Goal: Information Seeking & Learning: Learn about a topic

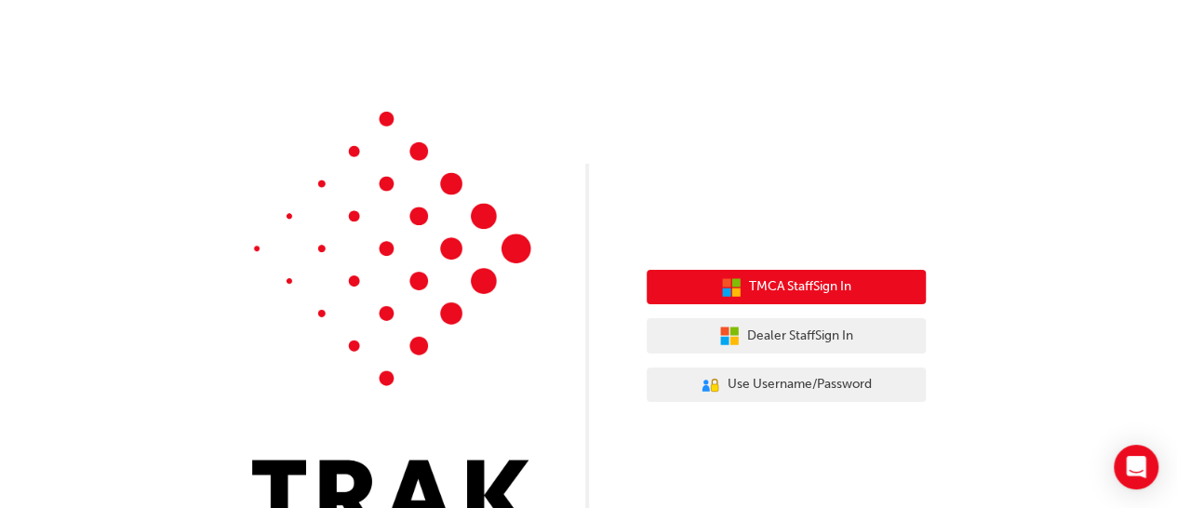
click at [731, 282] on icon "button" at bounding box center [735, 282] width 8 height 8
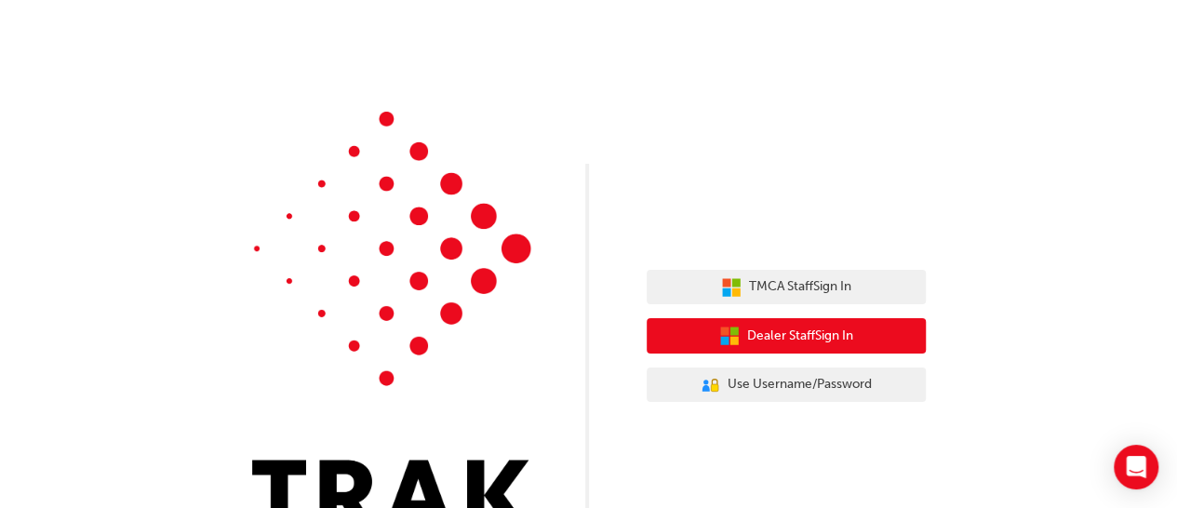
click at [815, 349] on button "Dealer Staff Sign In" at bounding box center [786, 335] width 279 height 35
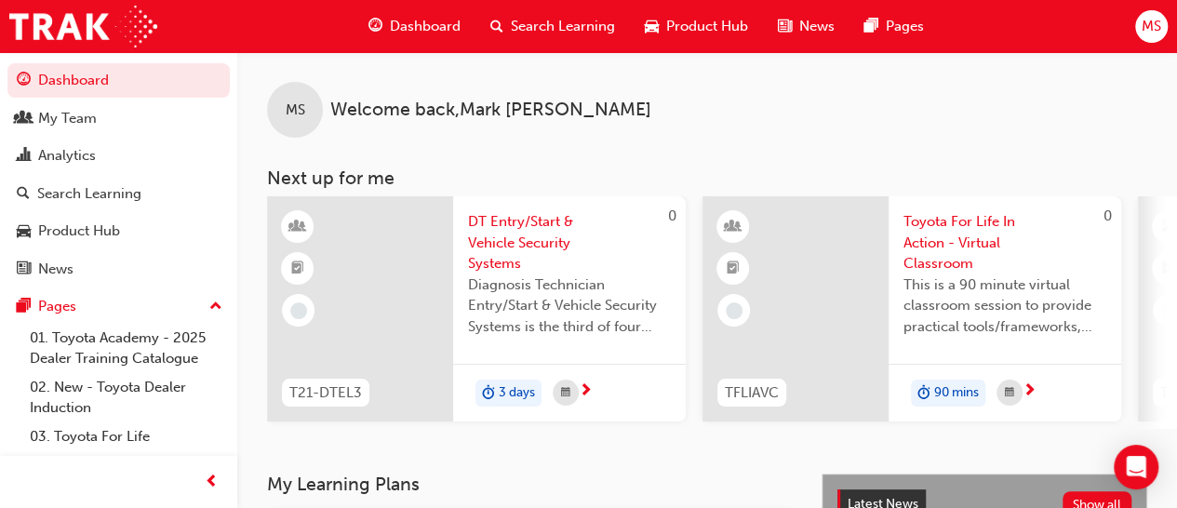
click at [429, 23] on span "Dashboard" at bounding box center [425, 26] width 71 height 21
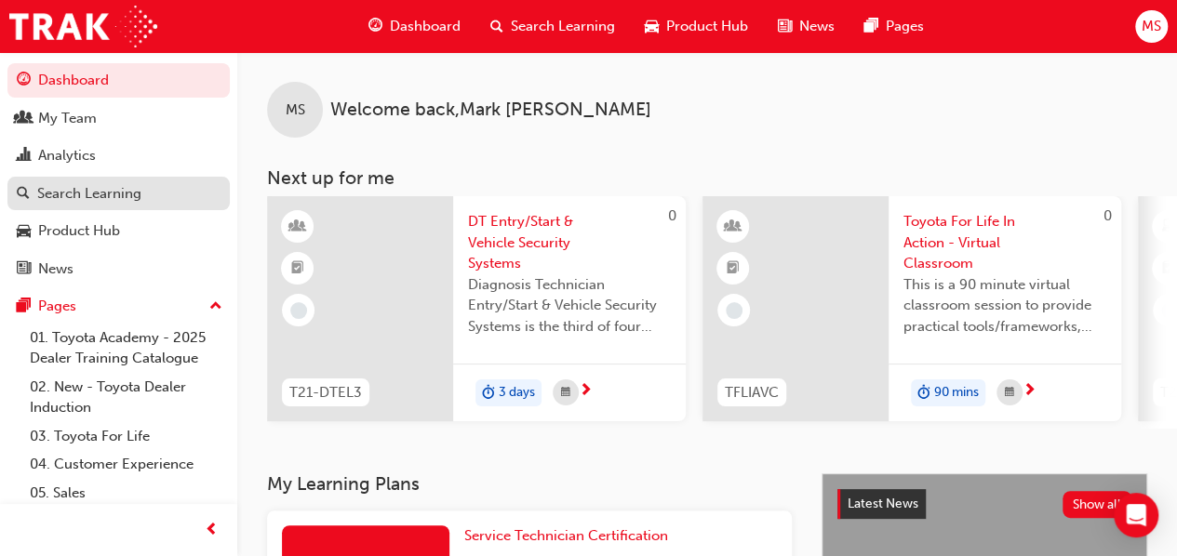
click at [148, 191] on div "Search Learning" at bounding box center [119, 193] width 204 height 23
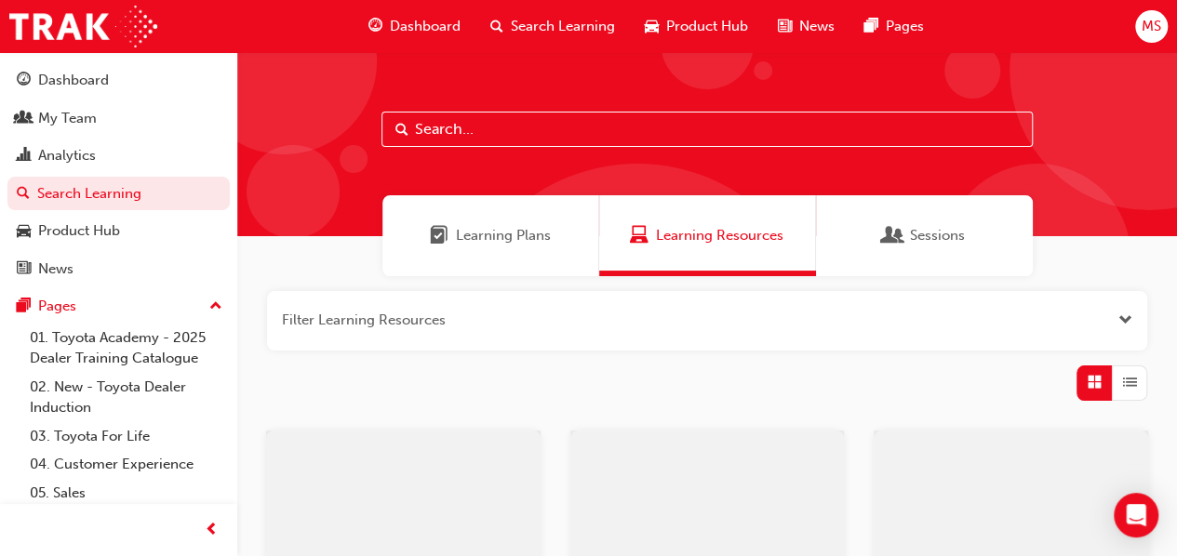
click at [441, 124] on input "text" at bounding box center [707, 129] width 651 height 35
type input "acl"
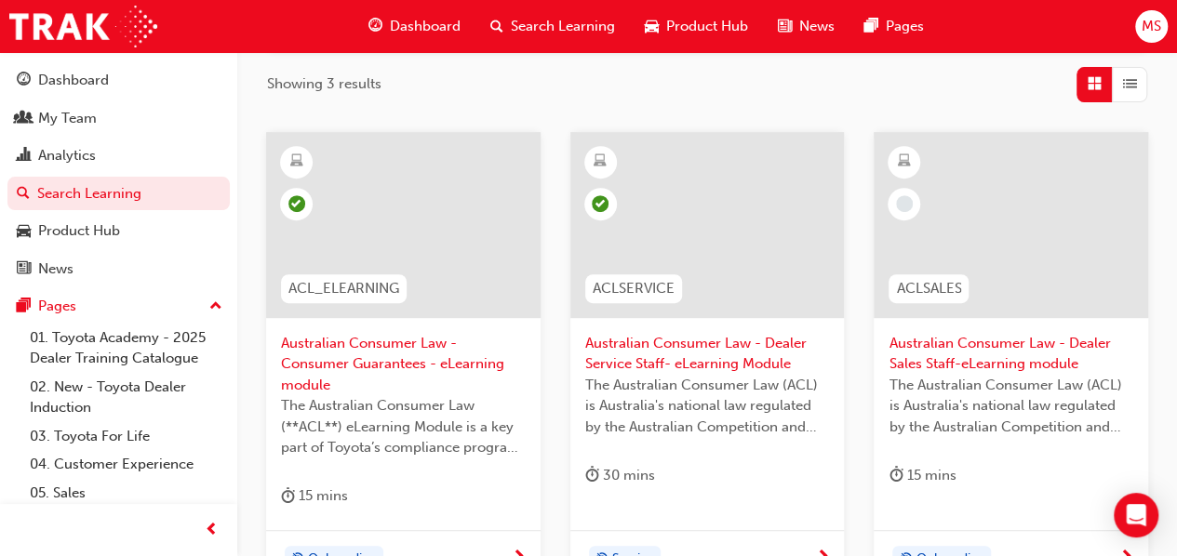
scroll to position [296, 0]
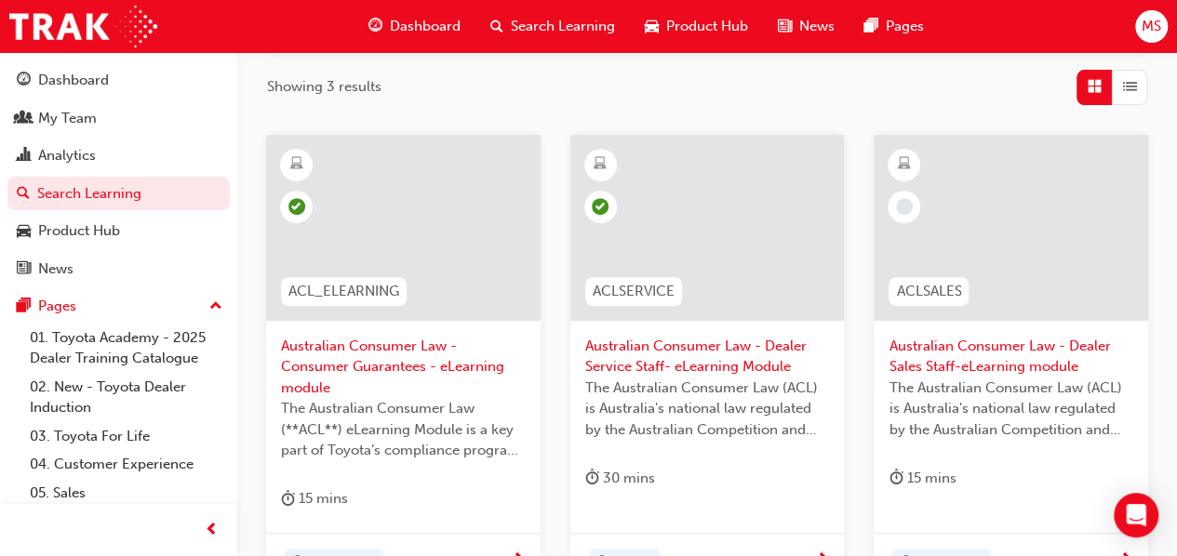
click at [393, 355] on span "Australian Consumer Law - Consumer Guarantees - eLearning module" at bounding box center [403, 367] width 245 height 63
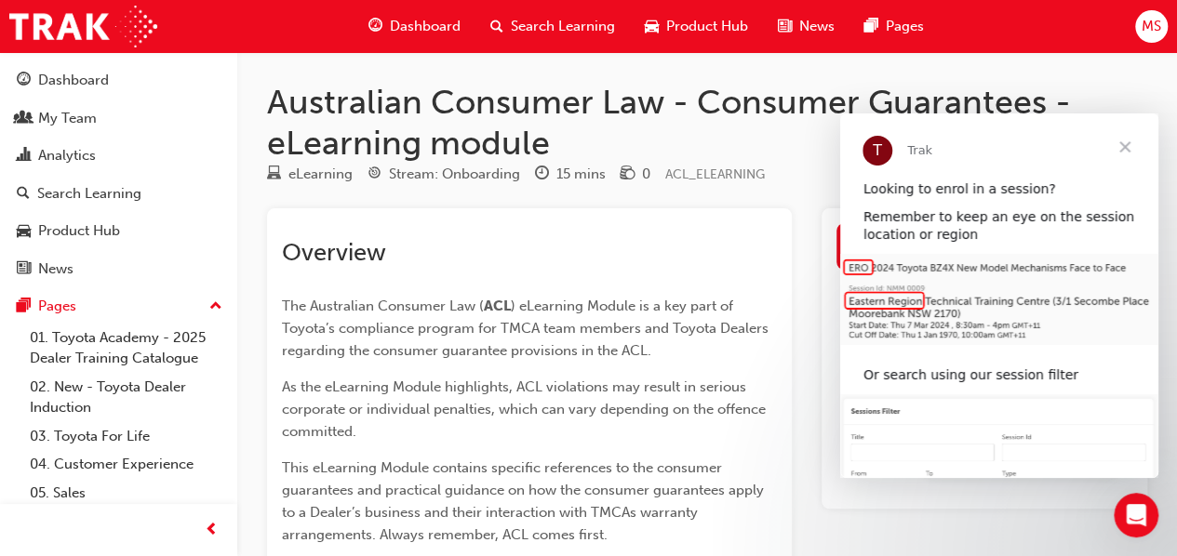
click at [1134, 146] on span "Close" at bounding box center [1124, 147] width 67 height 67
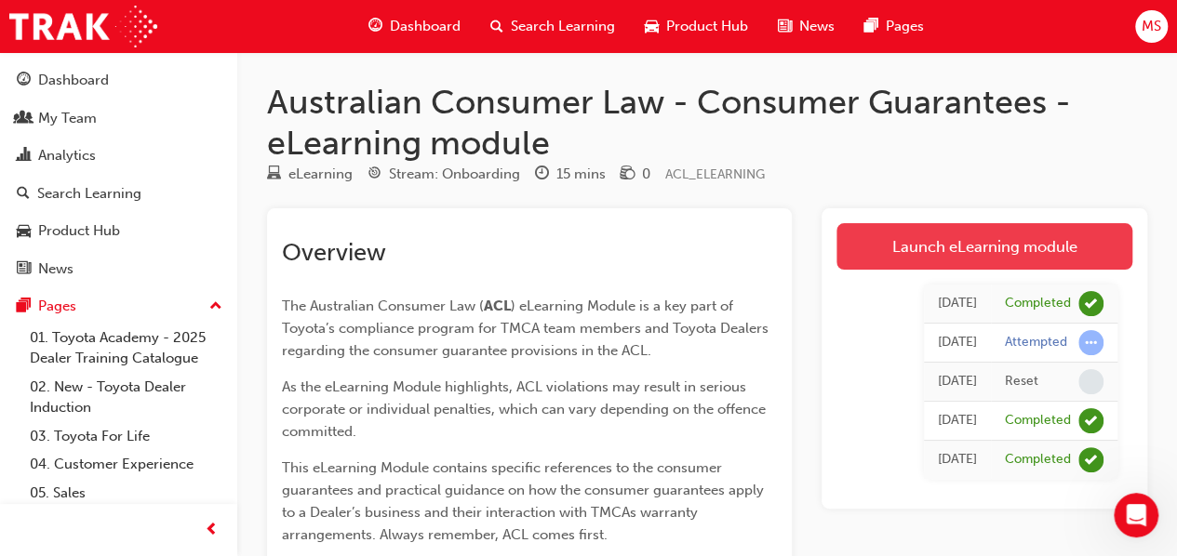
click at [1000, 240] on link "Launch eLearning module" at bounding box center [985, 246] width 296 height 47
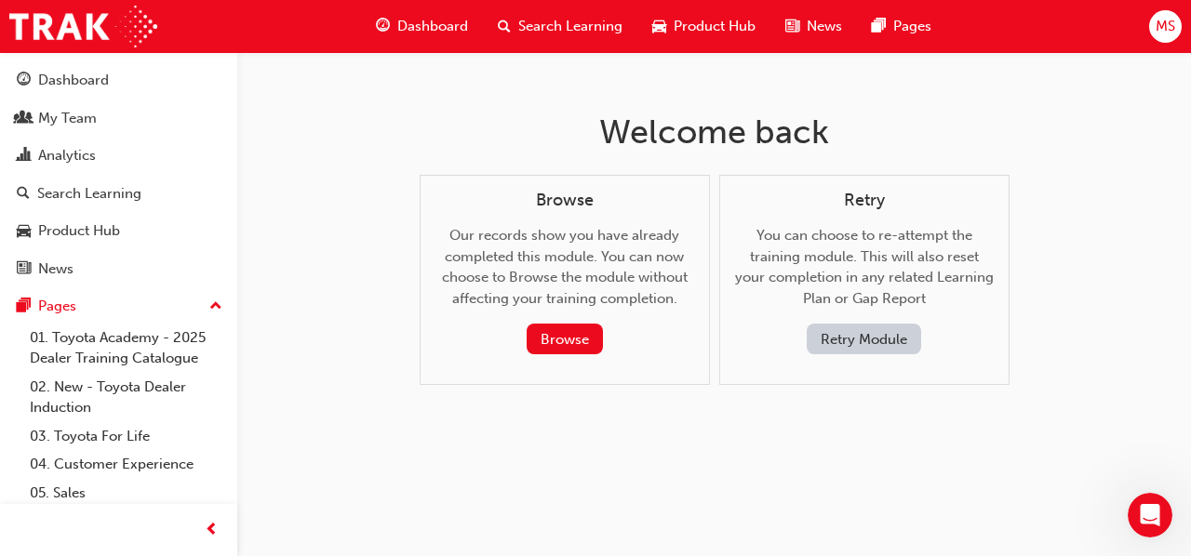
click at [851, 345] on button "Retry Module" at bounding box center [864, 339] width 114 height 31
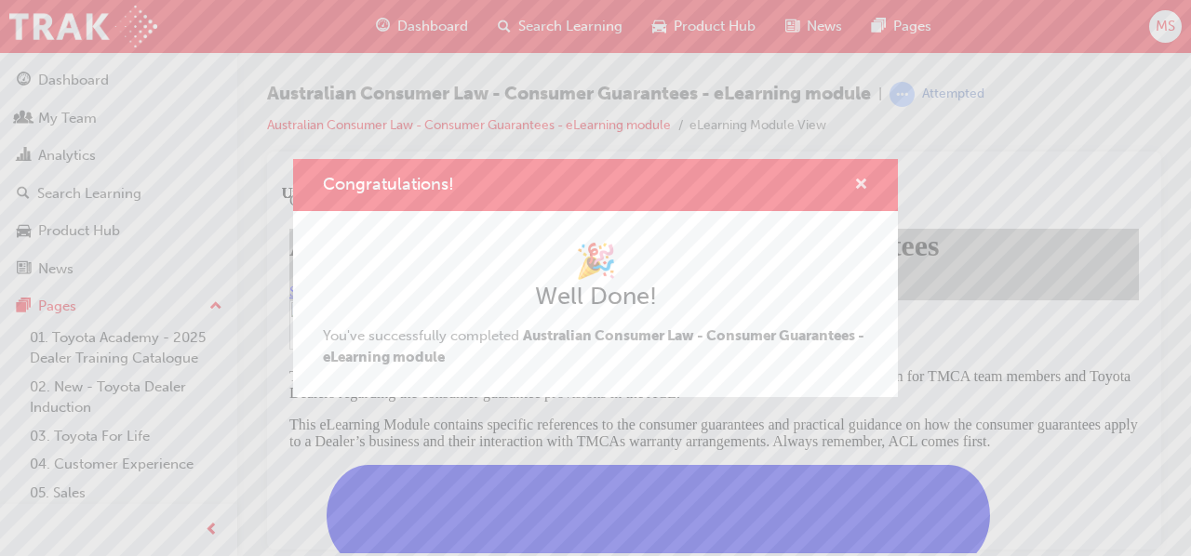
click at [861, 179] on span "cross-icon" at bounding box center [861, 186] width 14 height 17
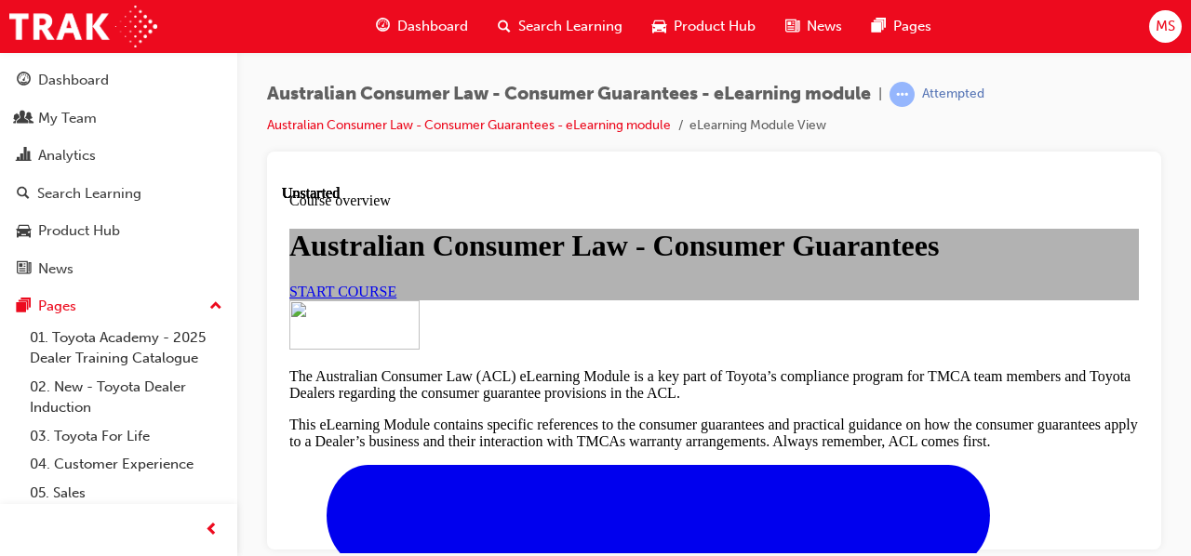
click at [396, 299] on span "START COURSE" at bounding box center [342, 291] width 107 height 16
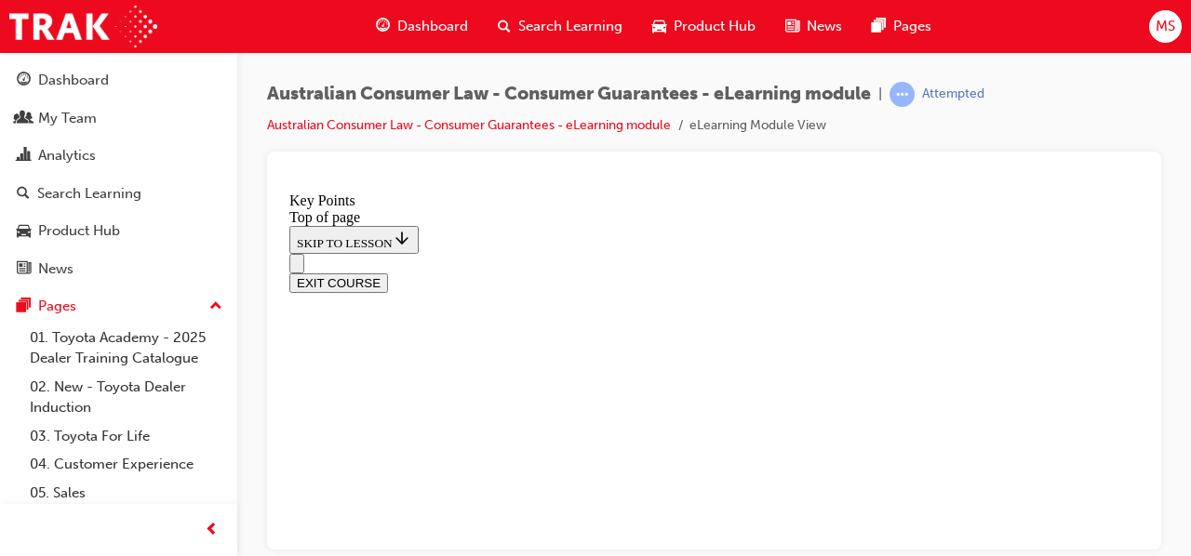
scroll to position [992, 0]
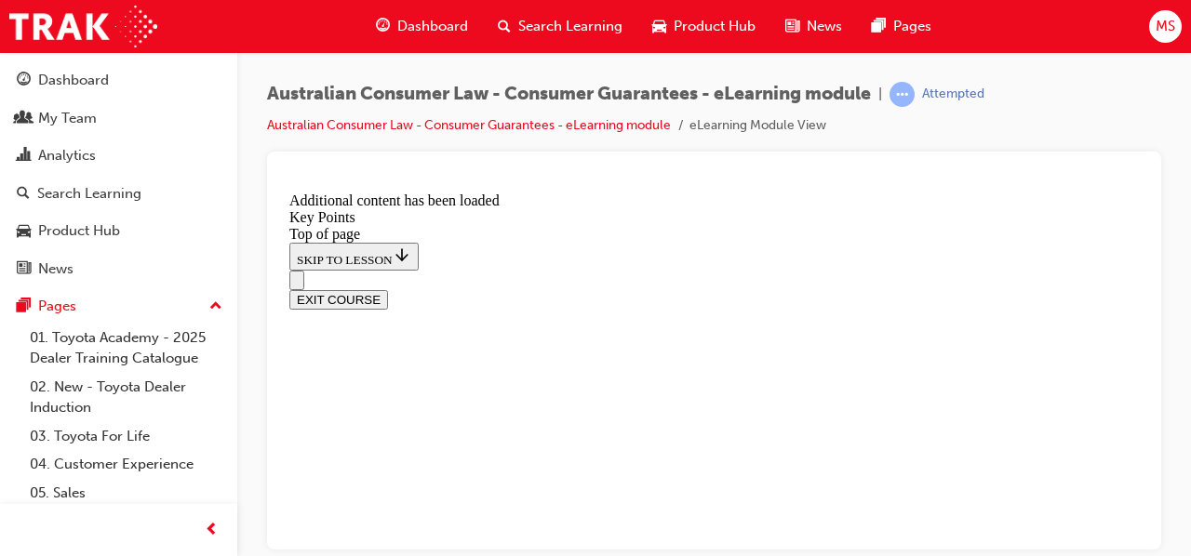
scroll to position [2737, 0]
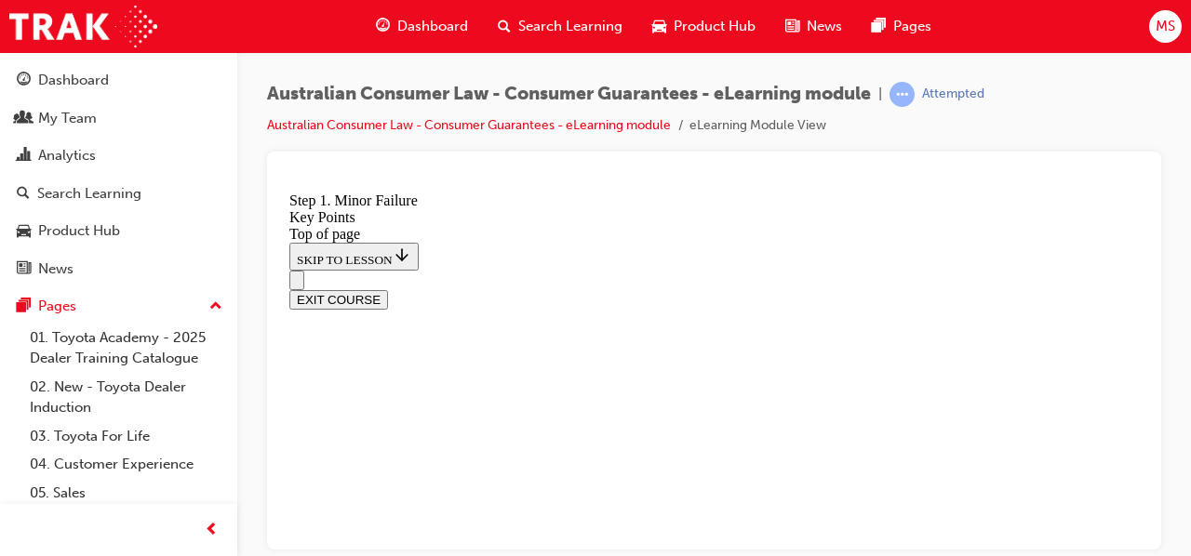
scroll to position [3306, 0]
drag, startPoint x: 1145, startPoint y: 445, endPoint x: 1451, endPoint y: 662, distance: 375.1
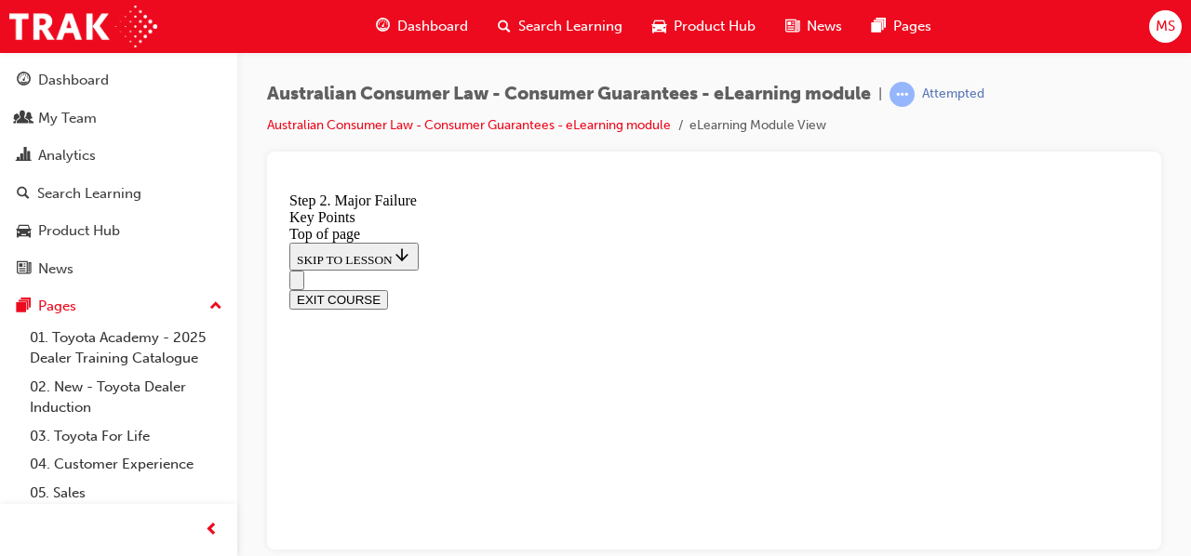
click at [1156, 483] on div at bounding box center [714, 351] width 894 height 398
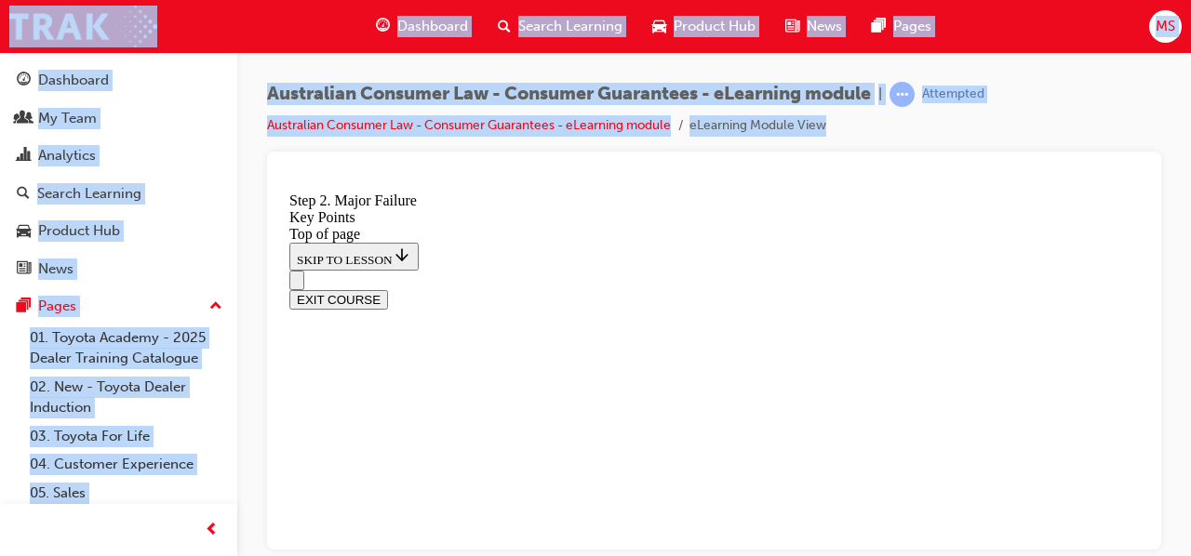
click at [1154, 484] on div at bounding box center [714, 351] width 894 height 398
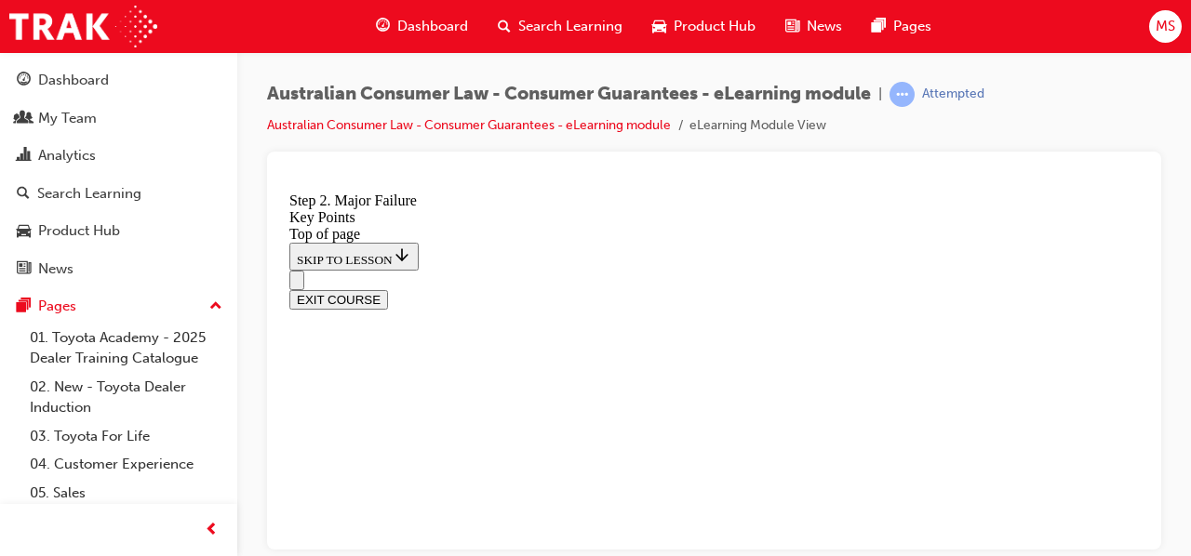
drag, startPoint x: 1436, startPoint y: 668, endPoint x: 1139, endPoint y: 491, distance: 345.5
drag, startPoint x: 1102, startPoint y: 450, endPoint x: 1081, endPoint y: 437, distance: 24.3
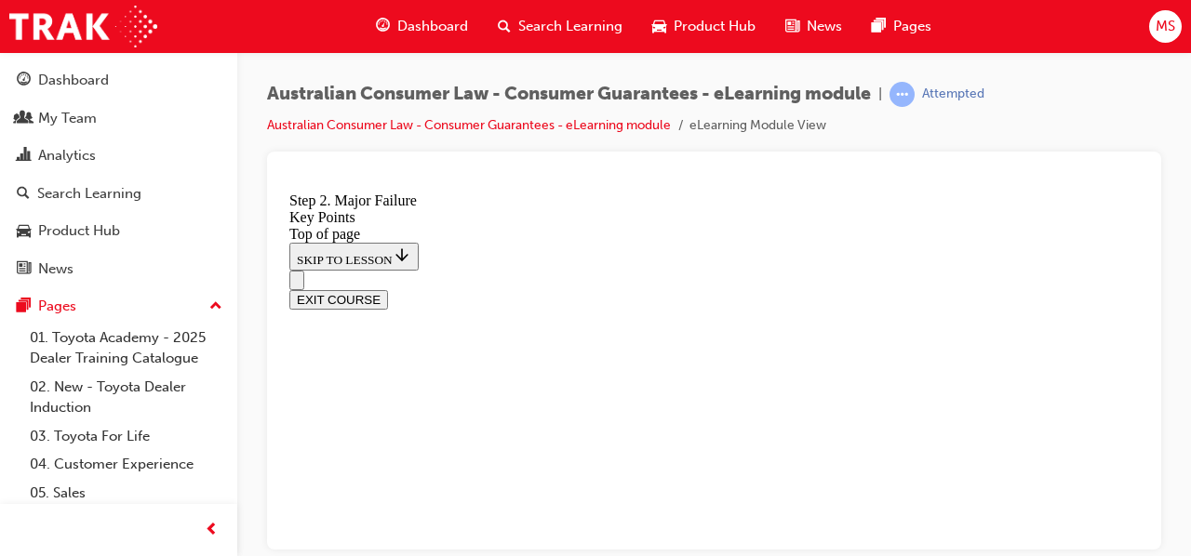
drag, startPoint x: 1146, startPoint y: 479, endPoint x: 1156, endPoint y: 520, distance: 42.0
click at [1156, 507] on div at bounding box center [714, 351] width 894 height 398
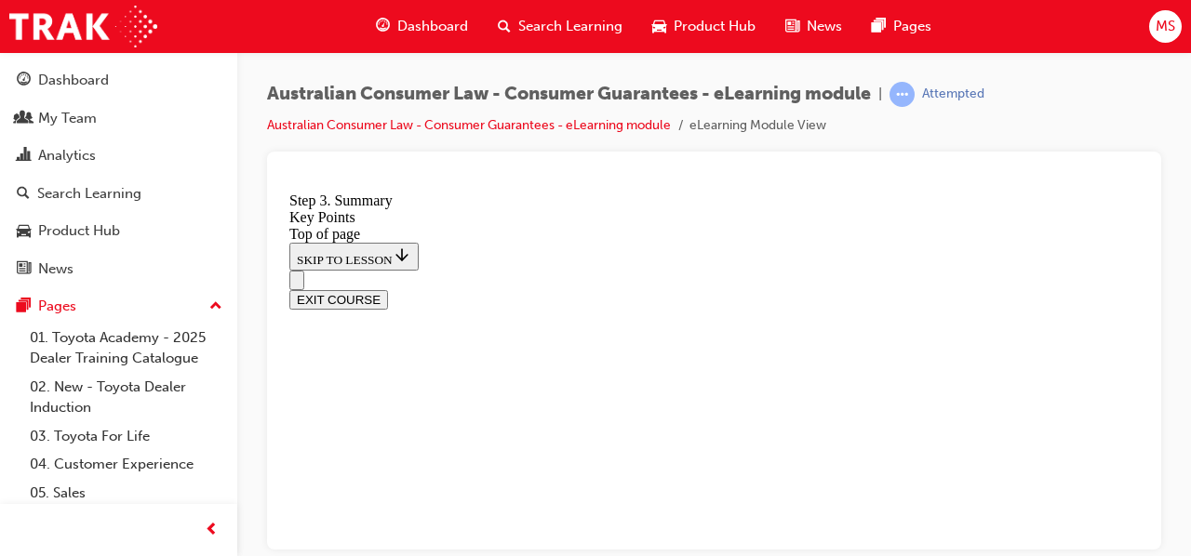
drag, startPoint x: 1138, startPoint y: 475, endPoint x: 1466, endPoint y: 548, distance: 335.7
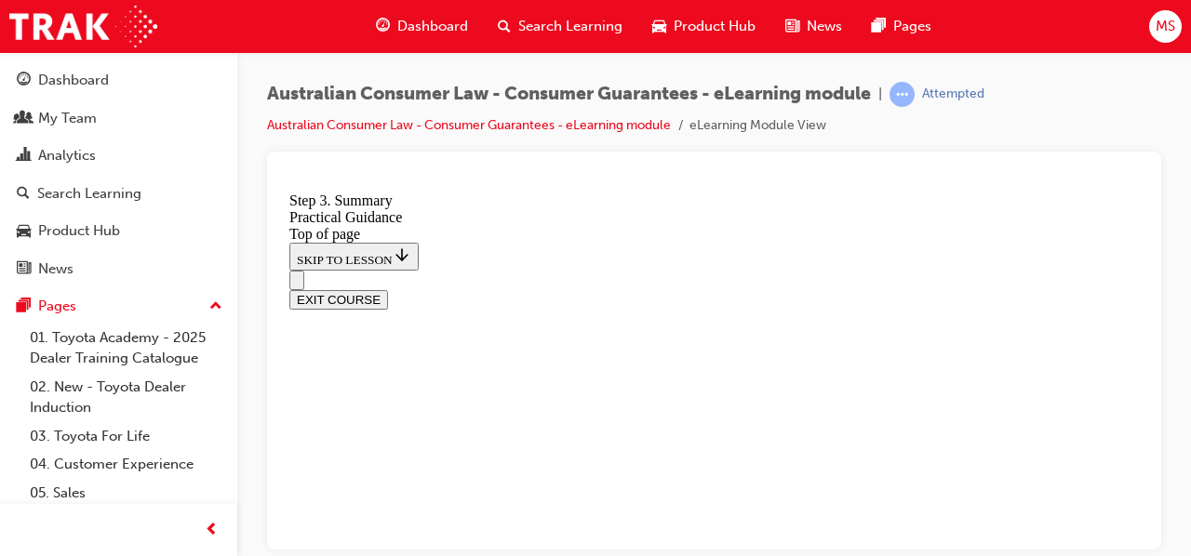
drag, startPoint x: 1141, startPoint y: 505, endPoint x: 1430, endPoint y: 606, distance: 306.3
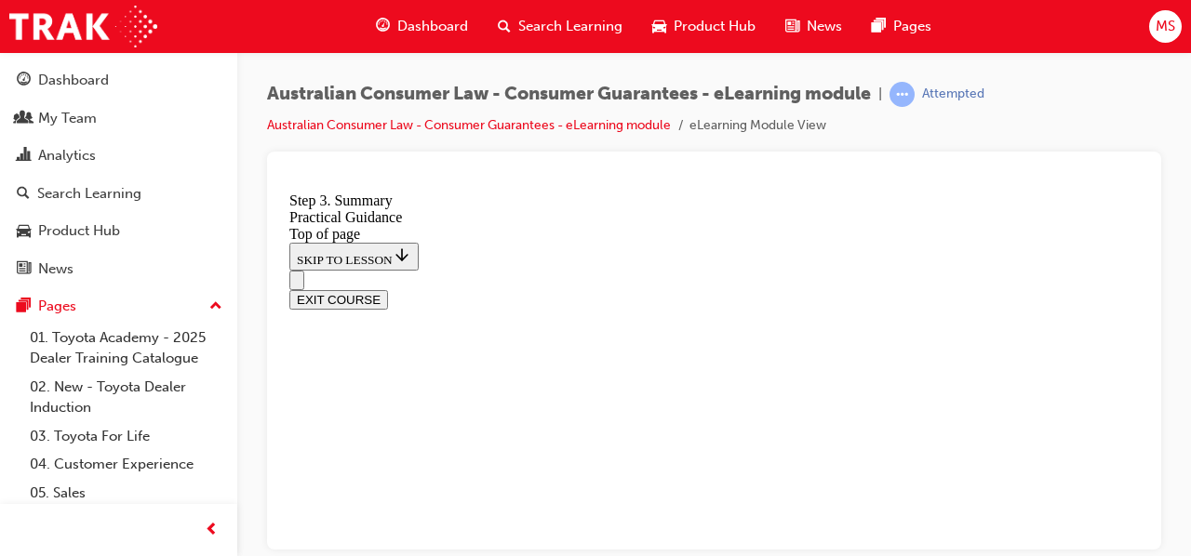
drag, startPoint x: 1428, startPoint y: 560, endPoint x: 1466, endPoint y: 699, distance: 143.6
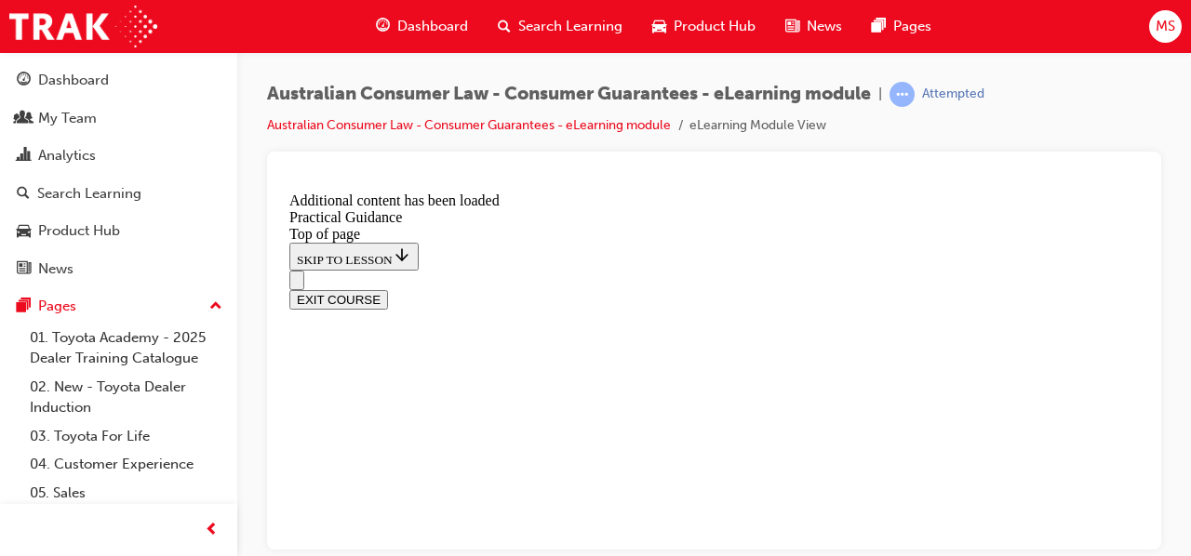
drag, startPoint x: 1138, startPoint y: 480, endPoint x: 1429, endPoint y: 696, distance: 362.5
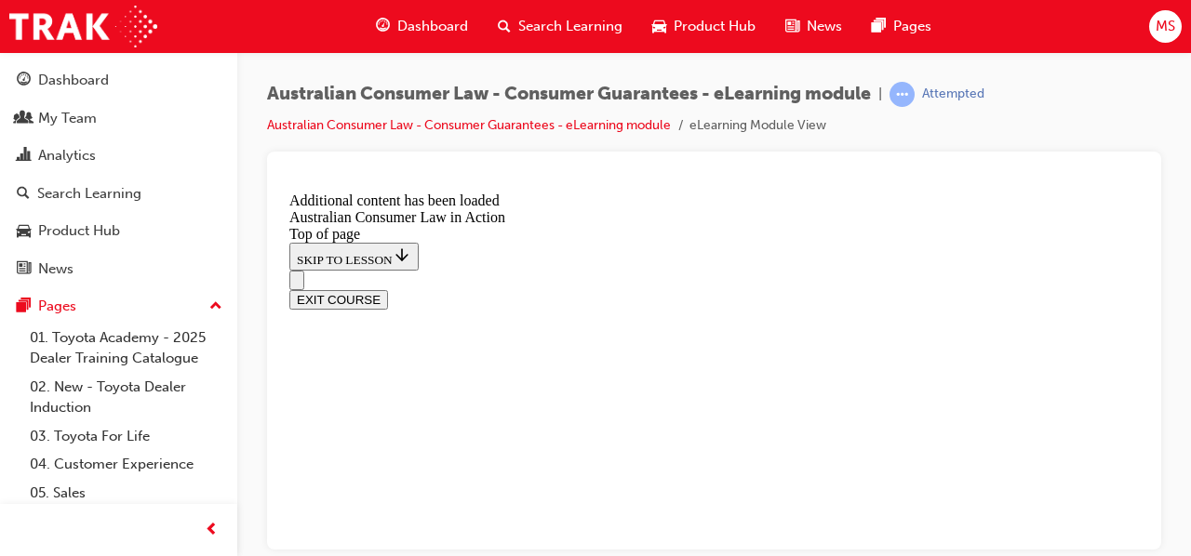
scroll to position [1957, 0]
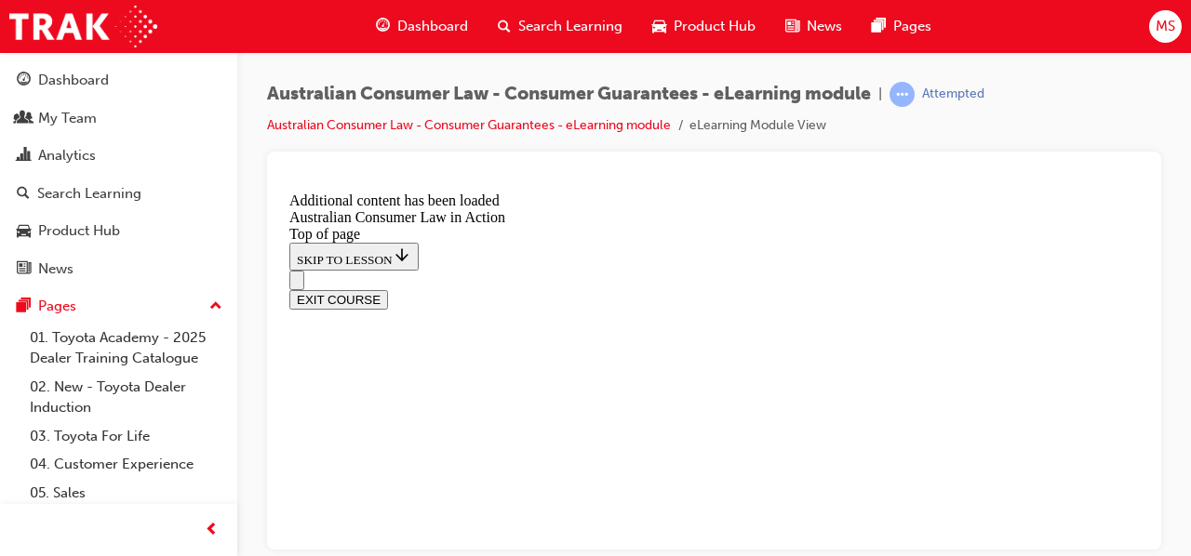
click at [1148, 289] on div at bounding box center [714, 351] width 894 height 398
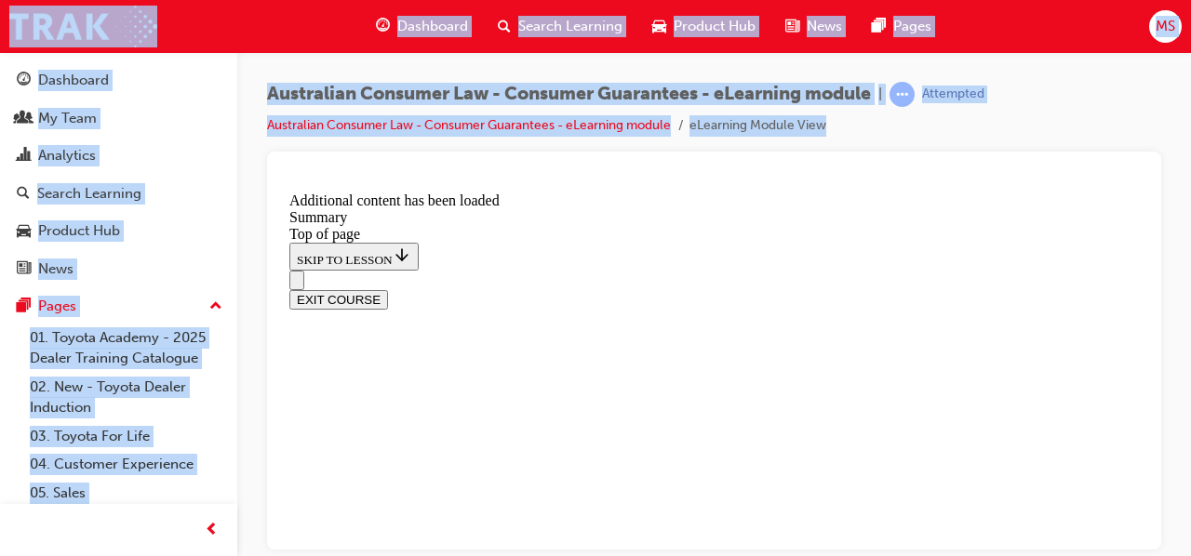
click at [1148, 289] on div at bounding box center [714, 351] width 894 height 398
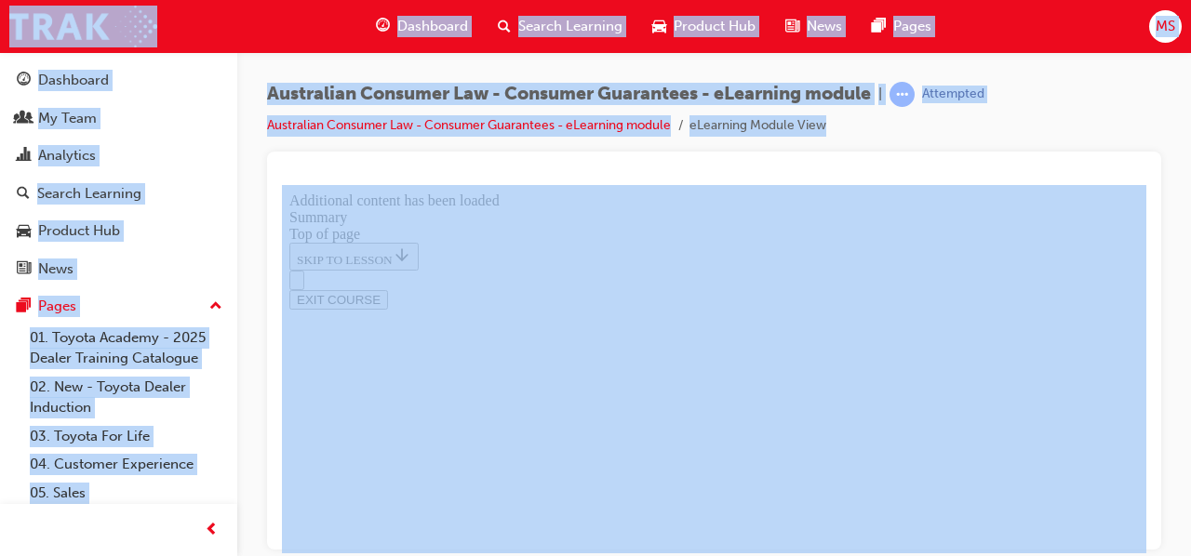
click at [1148, 289] on div at bounding box center [714, 351] width 894 height 398
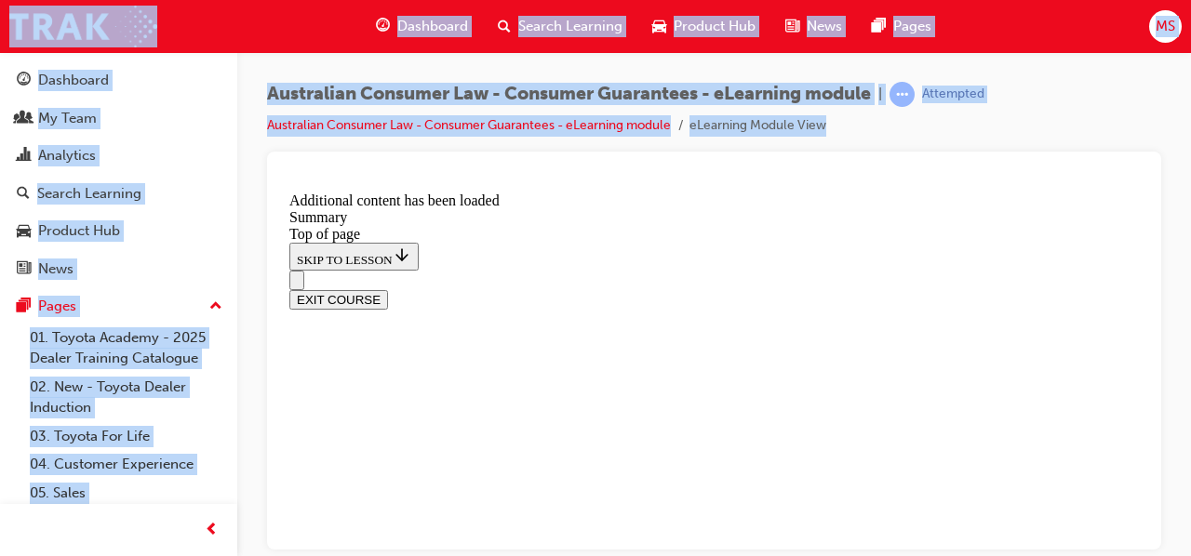
click at [1148, 289] on div at bounding box center [714, 351] width 894 height 398
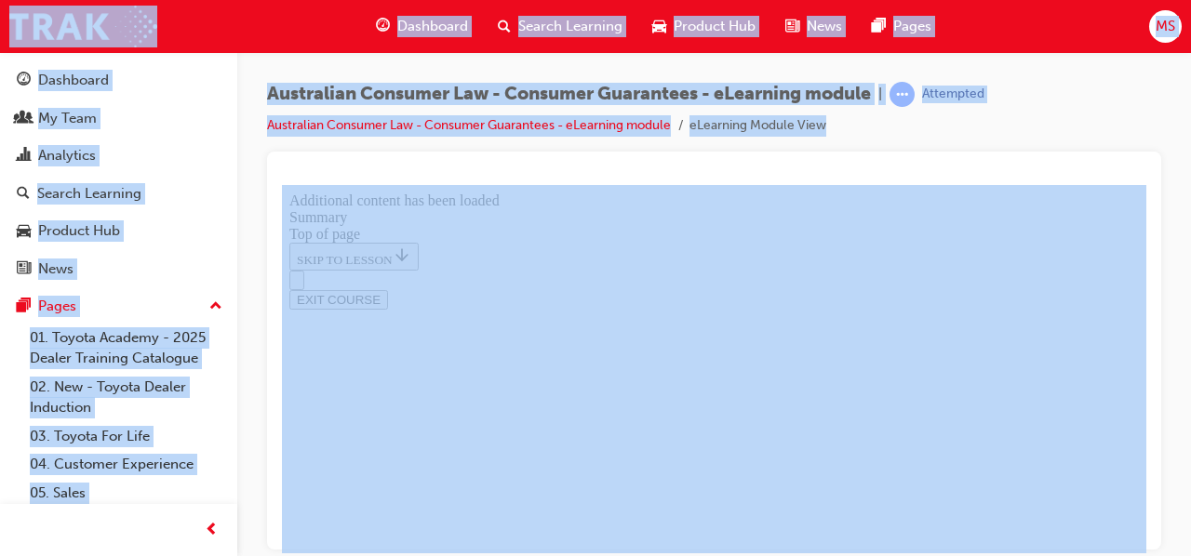
click at [1148, 289] on div at bounding box center [714, 351] width 894 height 398
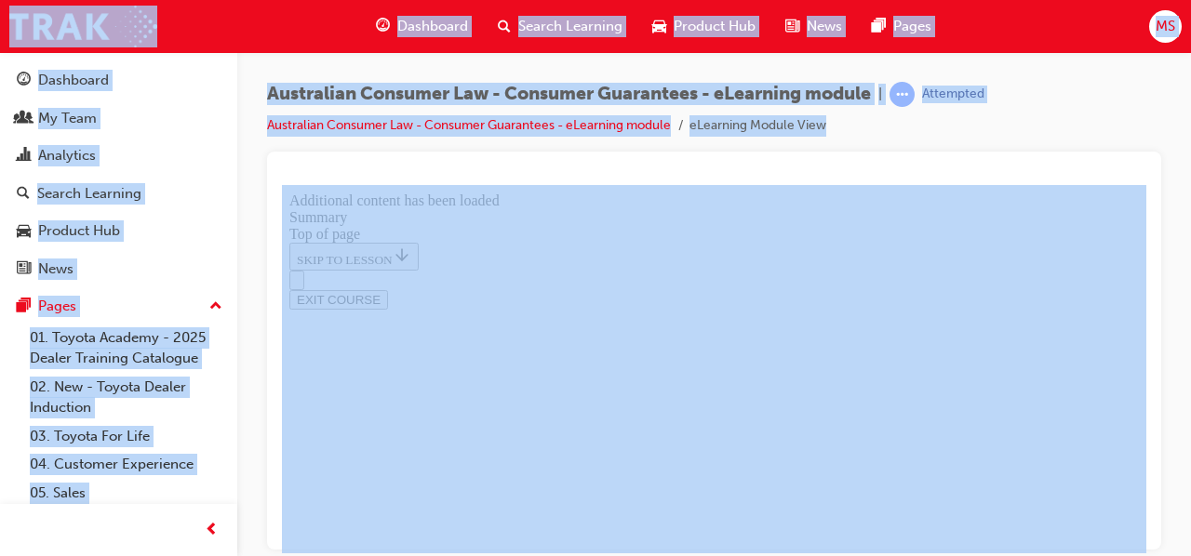
click at [1148, 289] on div at bounding box center [714, 351] width 894 height 398
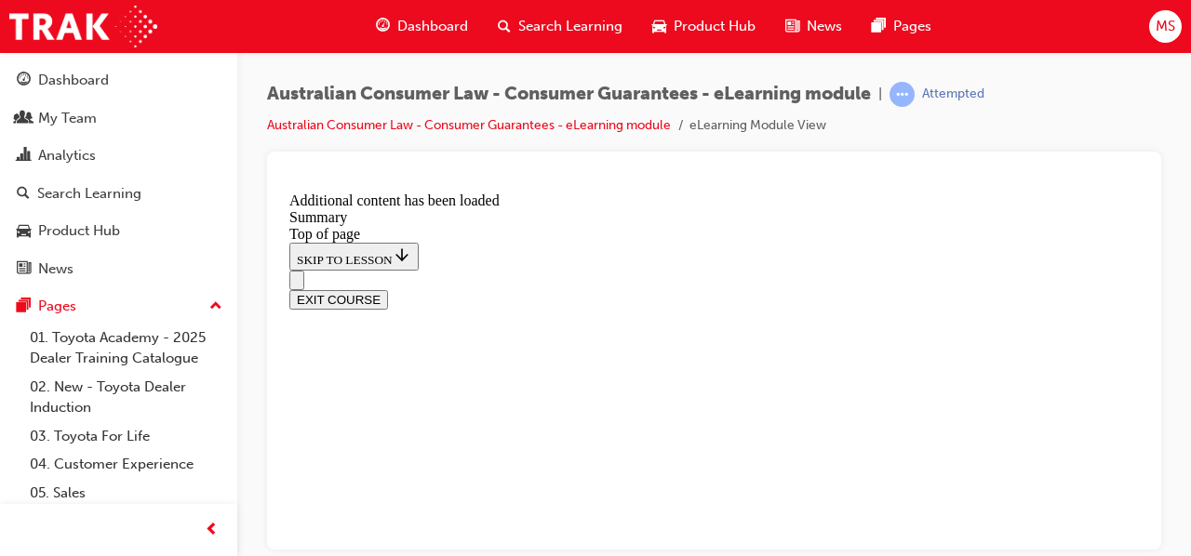
scroll to position [864, 0]
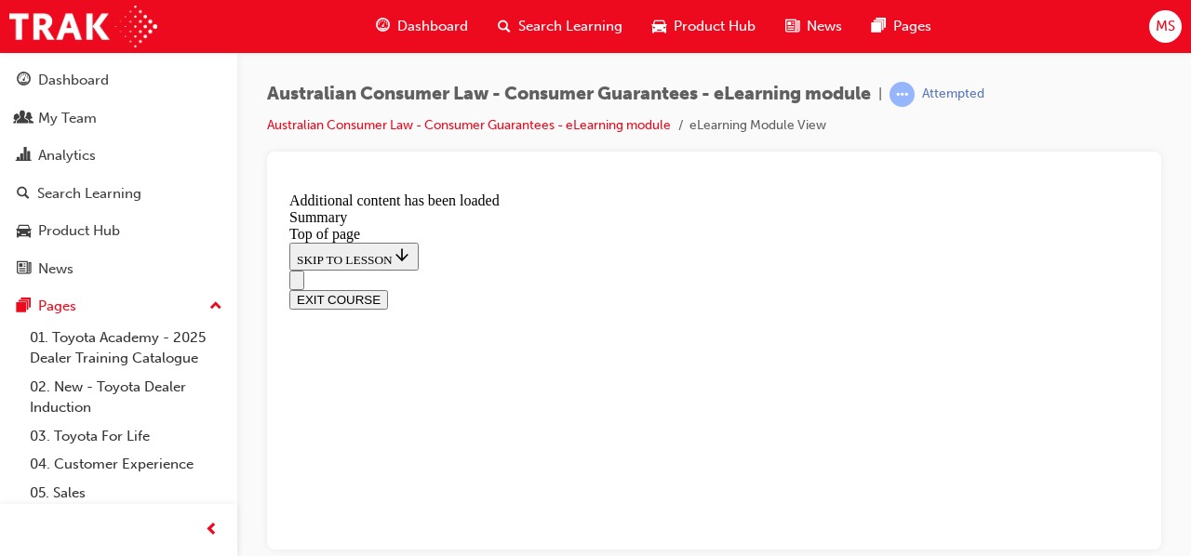
scroll to position [1529, 0]
drag, startPoint x: 1146, startPoint y: 421, endPoint x: 1147, endPoint y: 433, distance: 12.1
click at [1147, 433] on div at bounding box center [714, 351] width 894 height 398
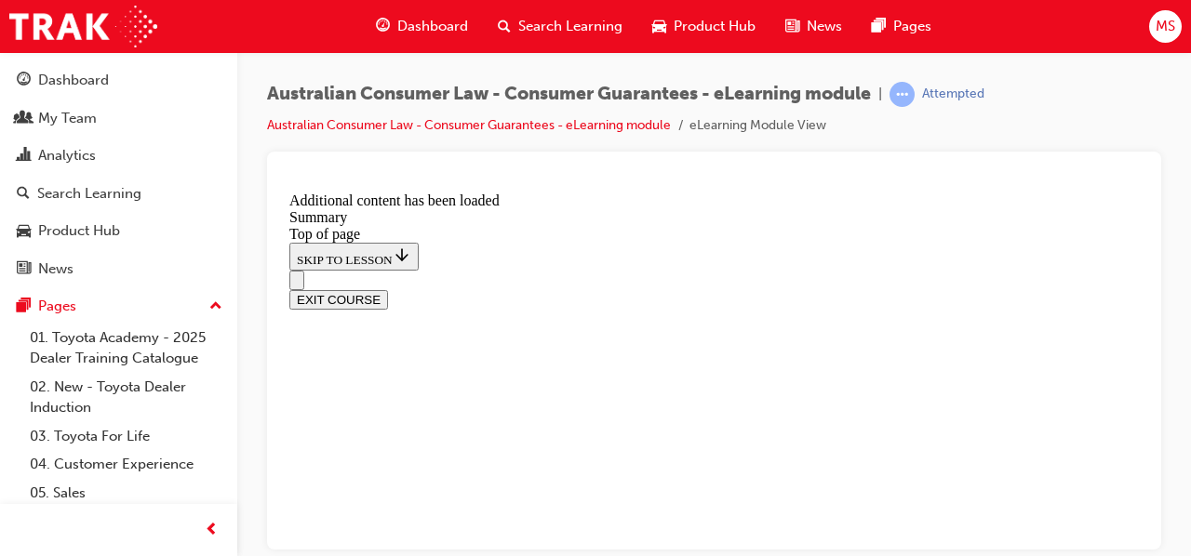
drag, startPoint x: 837, startPoint y: 345, endPoint x: 825, endPoint y: 382, distance: 39.1
drag, startPoint x: 825, startPoint y: 382, endPoint x: 916, endPoint y: 370, distance: 91.1
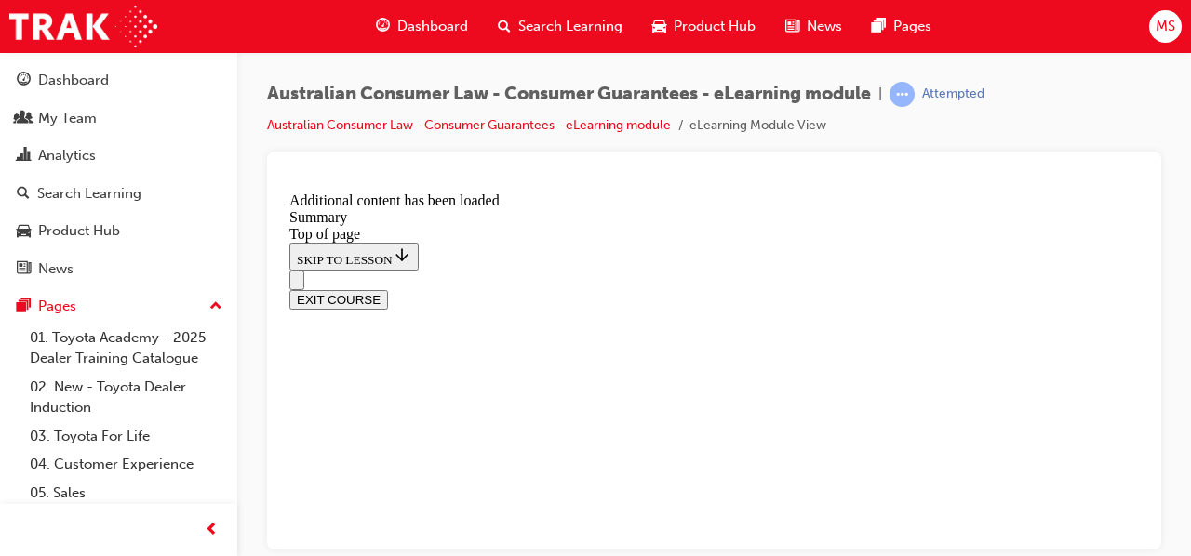
drag, startPoint x: 1428, startPoint y: 505, endPoint x: 1137, endPoint y: 372, distance: 320.2
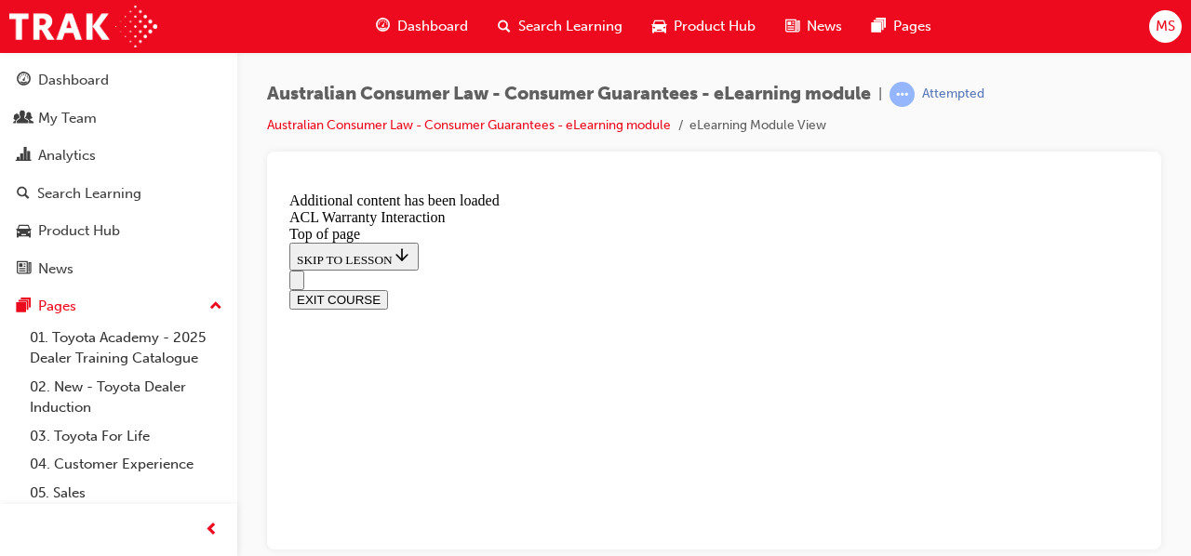
drag, startPoint x: 635, startPoint y: 521, endPoint x: 635, endPoint y: 537, distance: 15.8
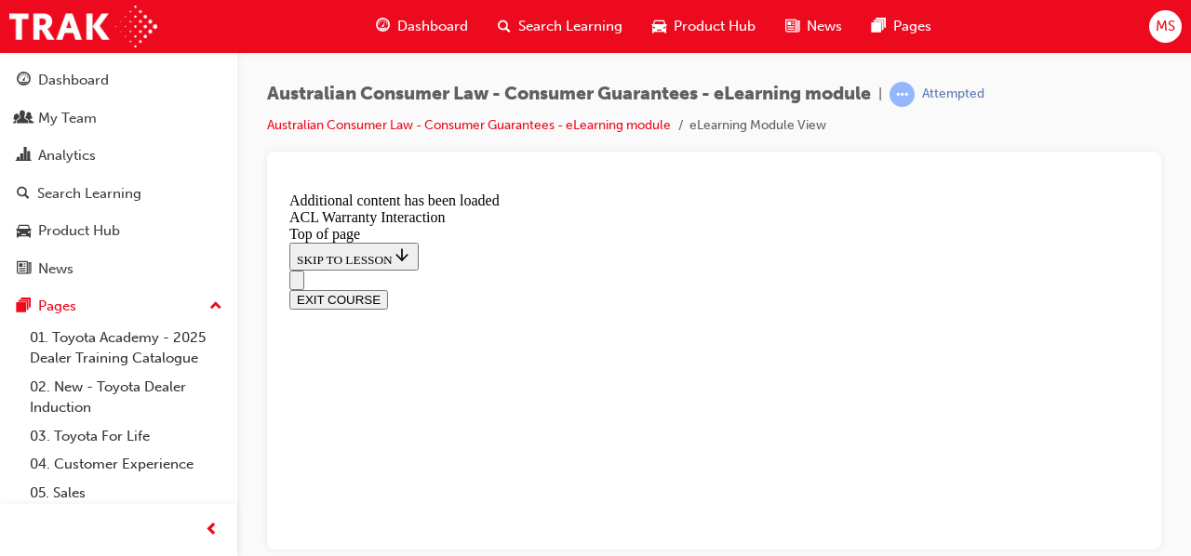
scroll to position [1390, 0]
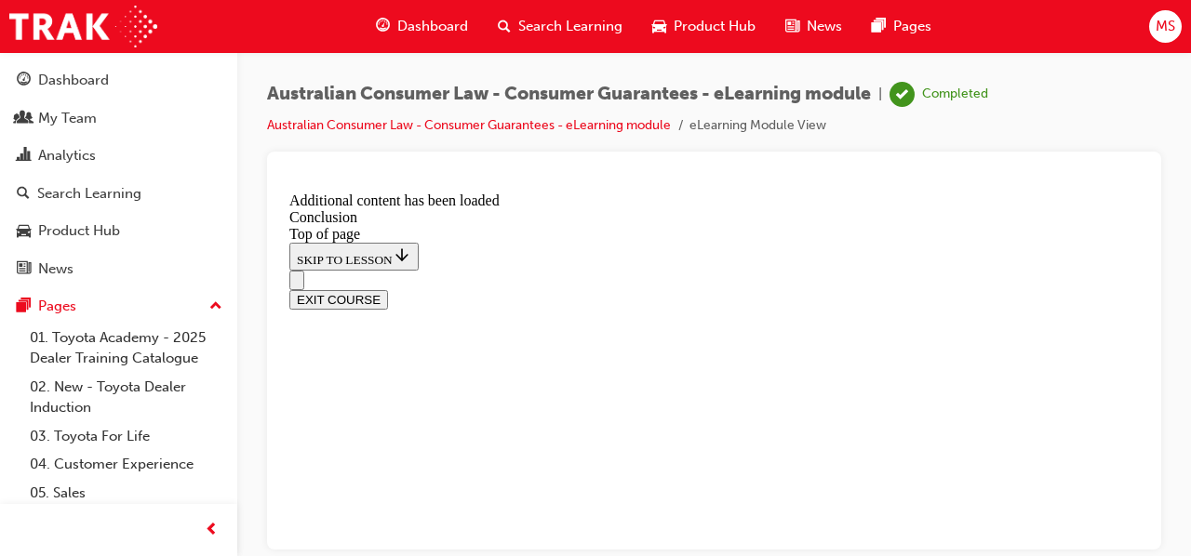
click at [388, 289] on button "EXIT COURSE" at bounding box center [338, 299] width 99 height 20
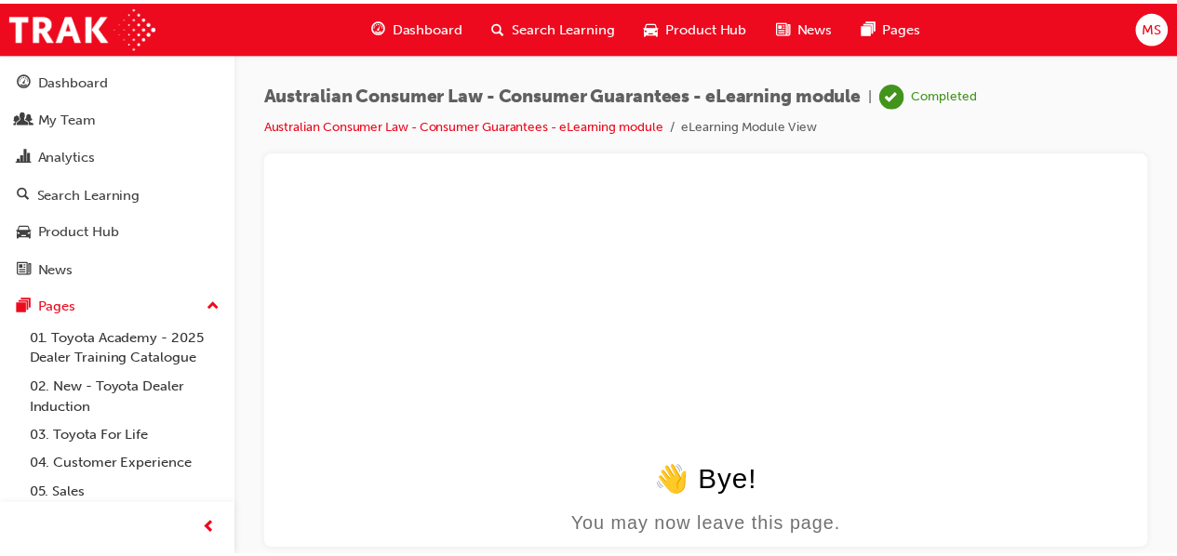
scroll to position [0, 0]
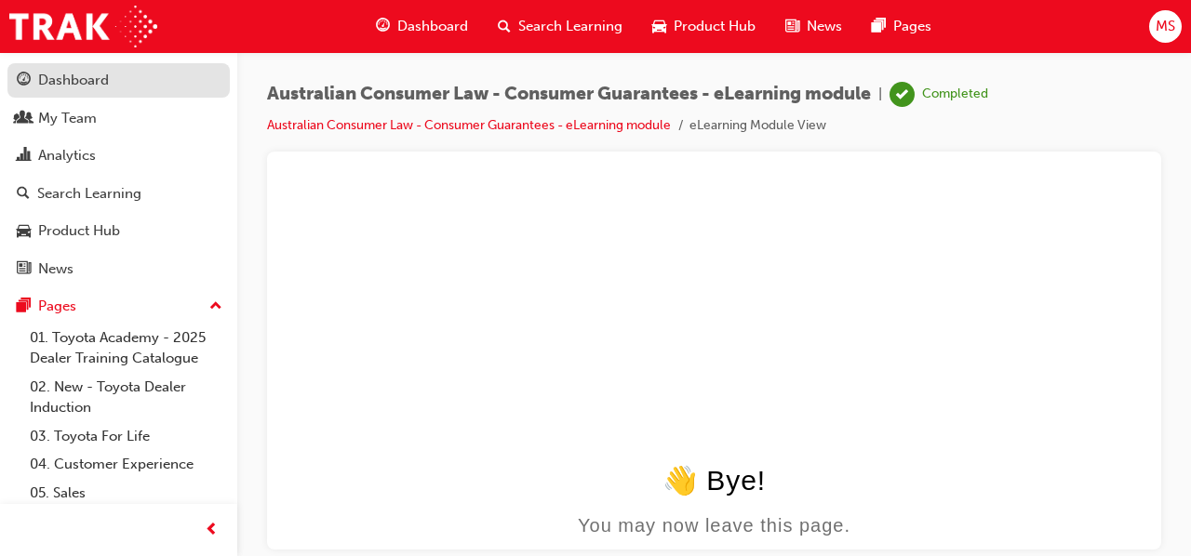
click at [87, 79] on div "Dashboard" at bounding box center [73, 80] width 71 height 21
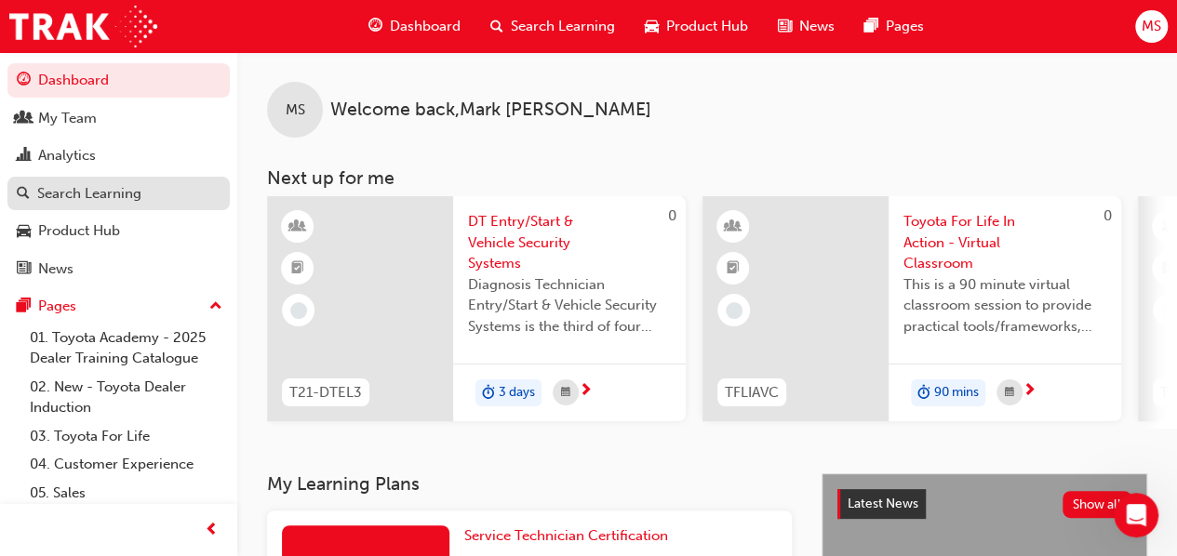
click at [123, 191] on div "Search Learning" at bounding box center [89, 193] width 104 height 21
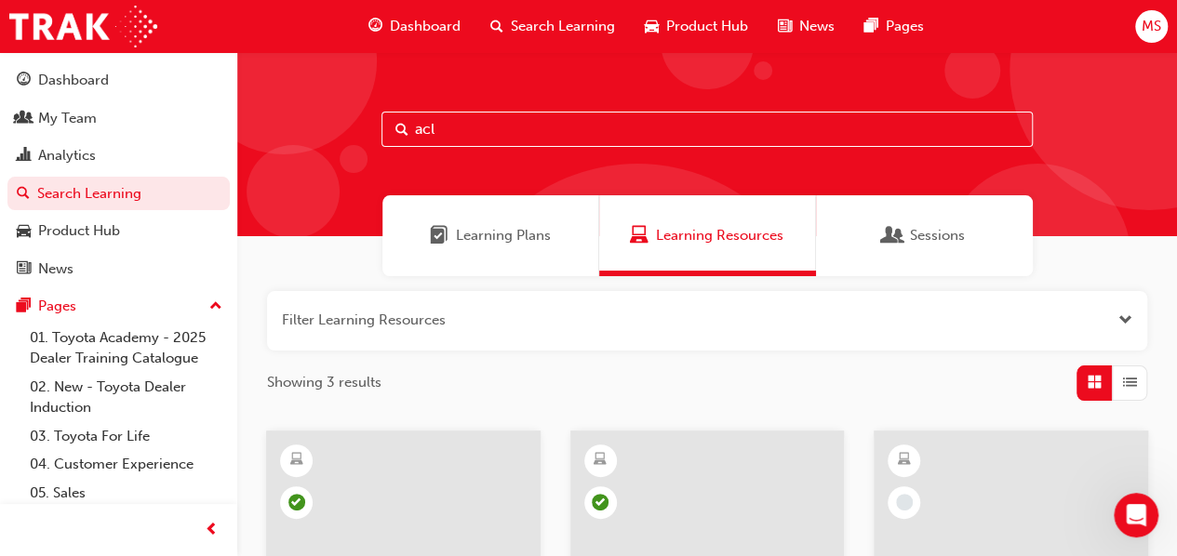
click at [510, 130] on input "acl" at bounding box center [707, 129] width 651 height 35
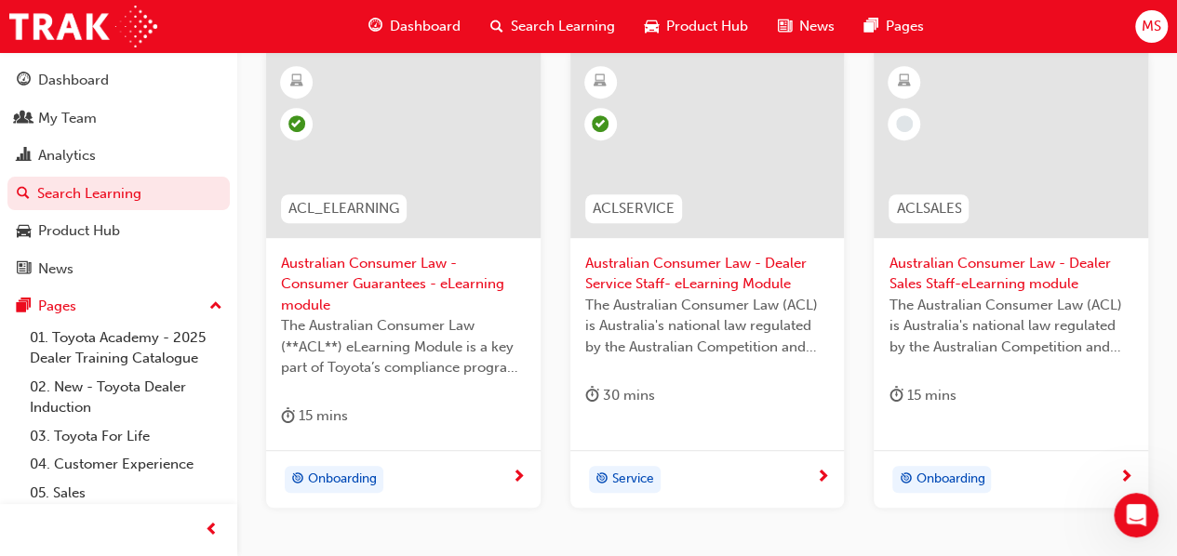
scroll to position [380, 0]
click at [426, 137] on div at bounding box center [403, 144] width 274 height 186
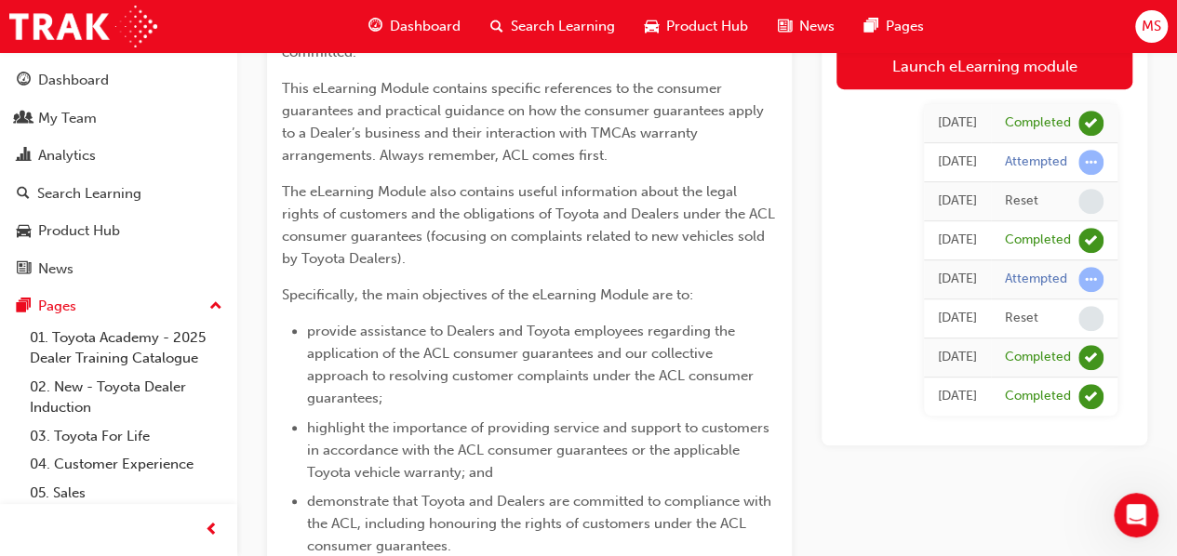
click at [431, 20] on span "Dashboard" at bounding box center [425, 26] width 71 height 21
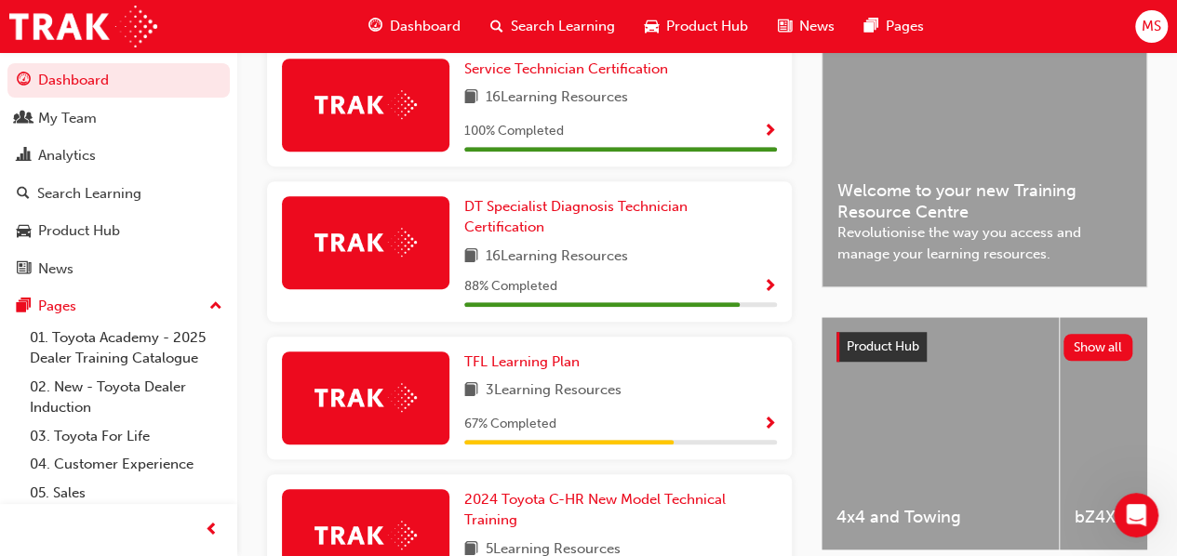
scroll to position [473, 0]
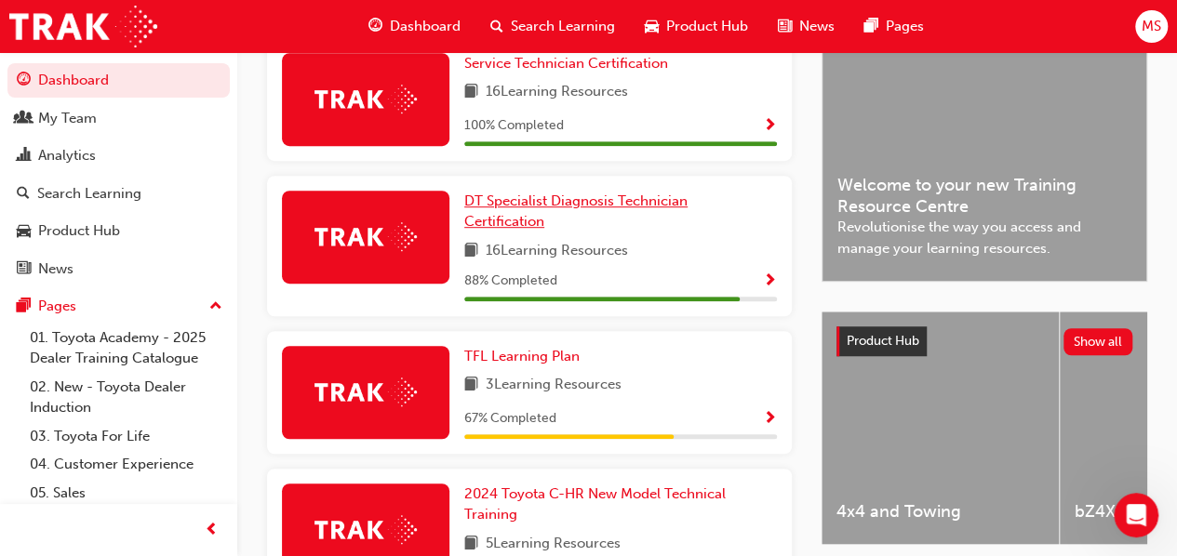
click at [704, 233] on link "DT Specialist Diagnosis Technician Certification" at bounding box center [620, 212] width 313 height 42
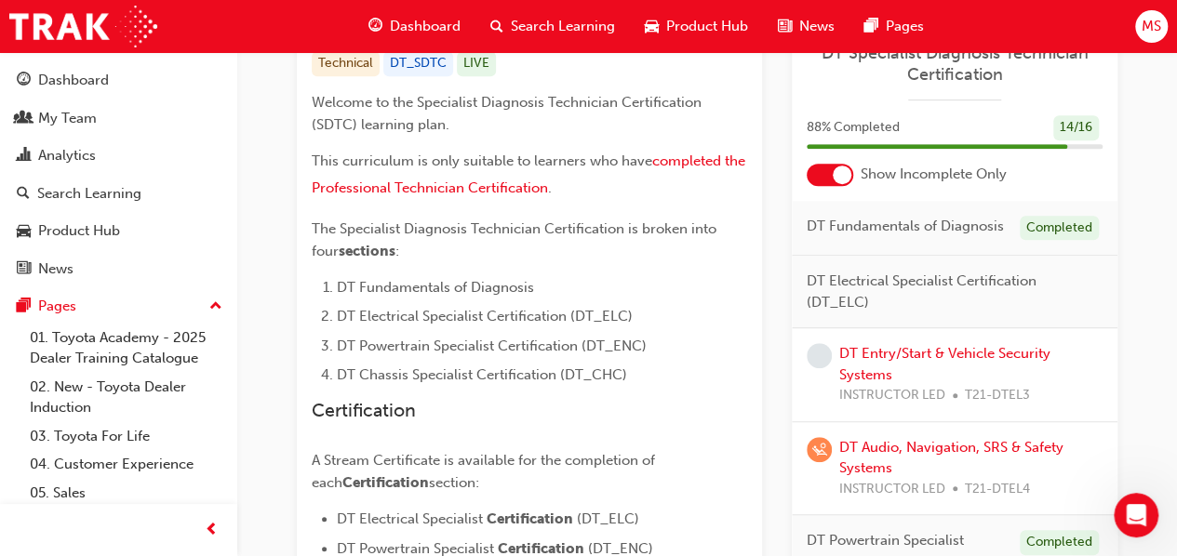
scroll to position [414, 0]
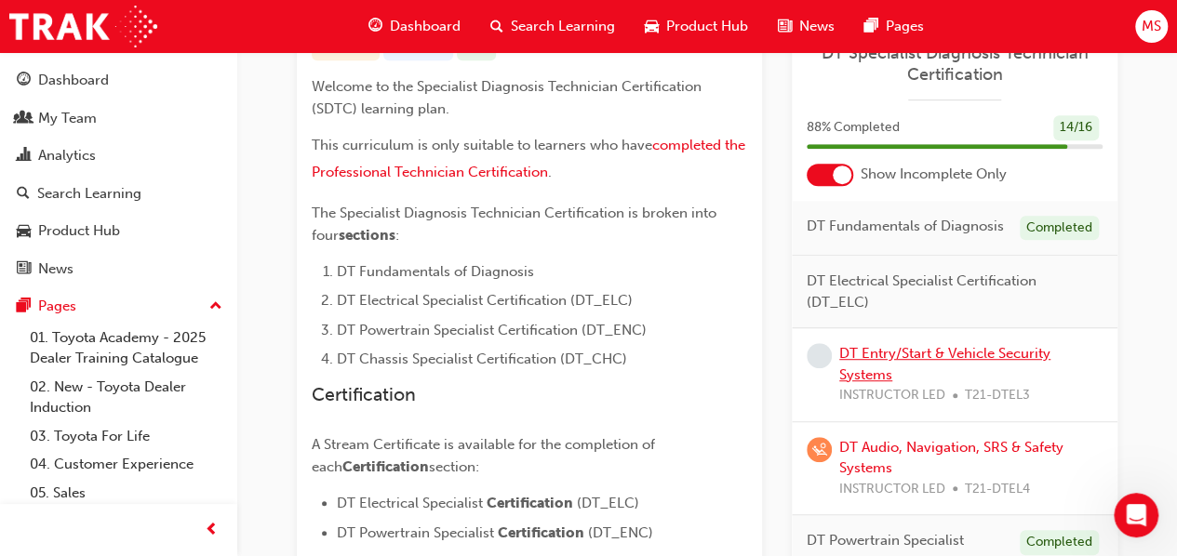
click at [997, 351] on link "DT Entry/Start & Vehicle Security Systems" at bounding box center [944, 364] width 211 height 38
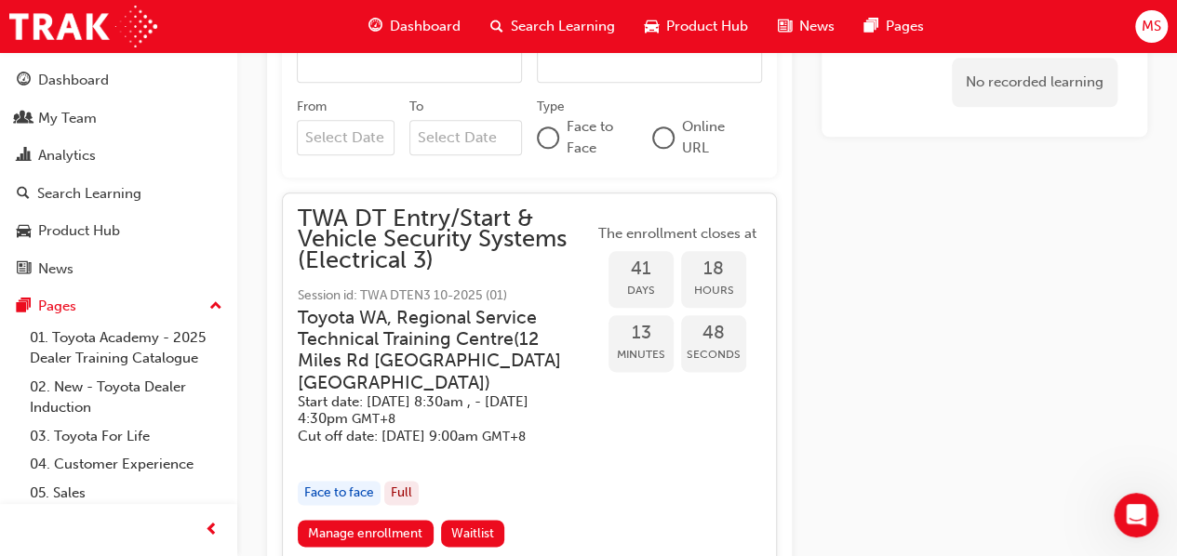
scroll to position [867, 0]
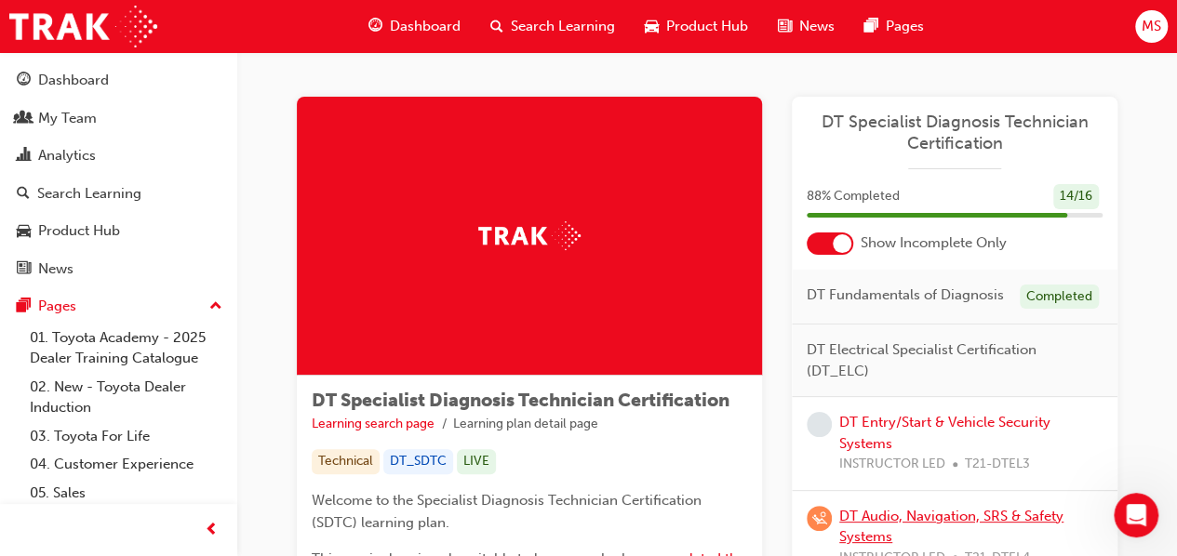
click at [957, 507] on link "DT Audio, Navigation, SRS & Safety Systems" at bounding box center [951, 527] width 224 height 38
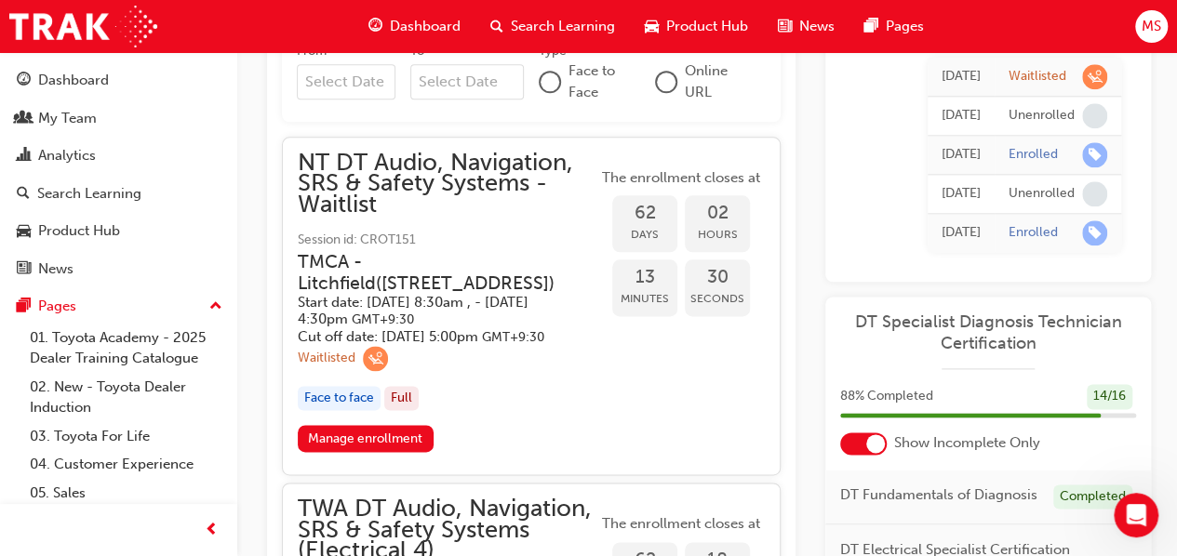
scroll to position [1029, 0]
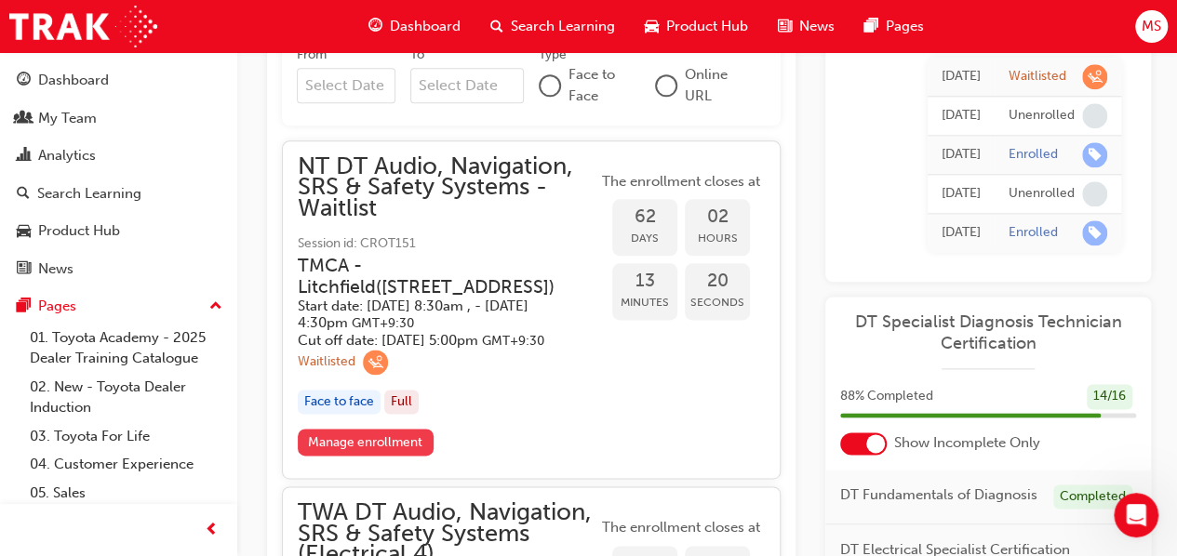
click at [380, 456] on link "Manage enrollment" at bounding box center [366, 442] width 136 height 27
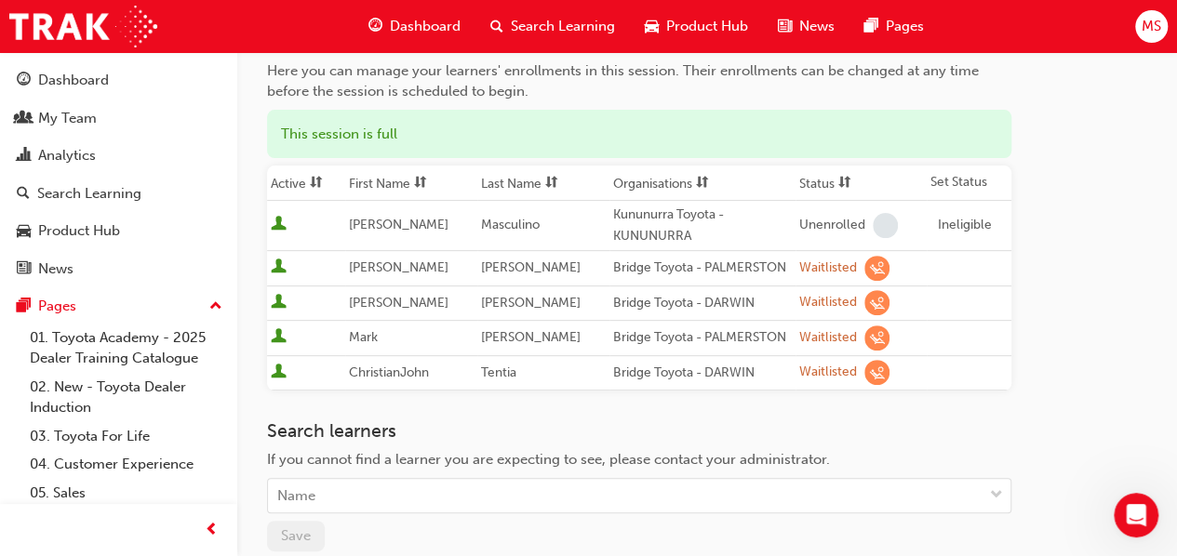
scroll to position [267, 0]
